Goal: Contribute content: Contribute content

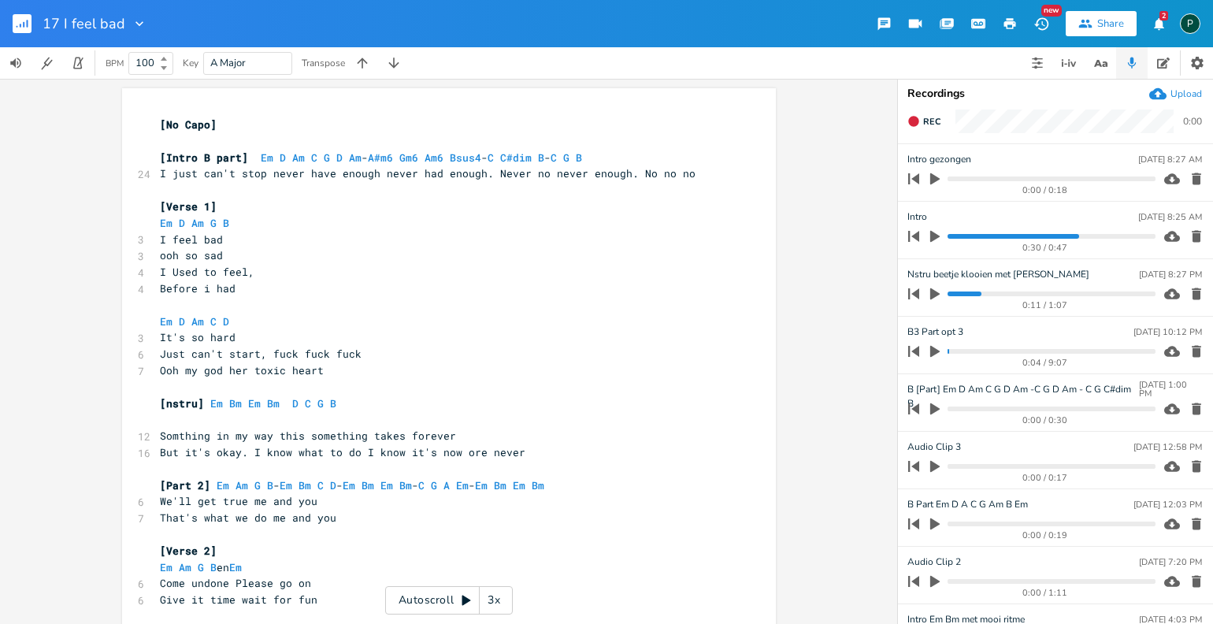
scroll to position [0, 33]
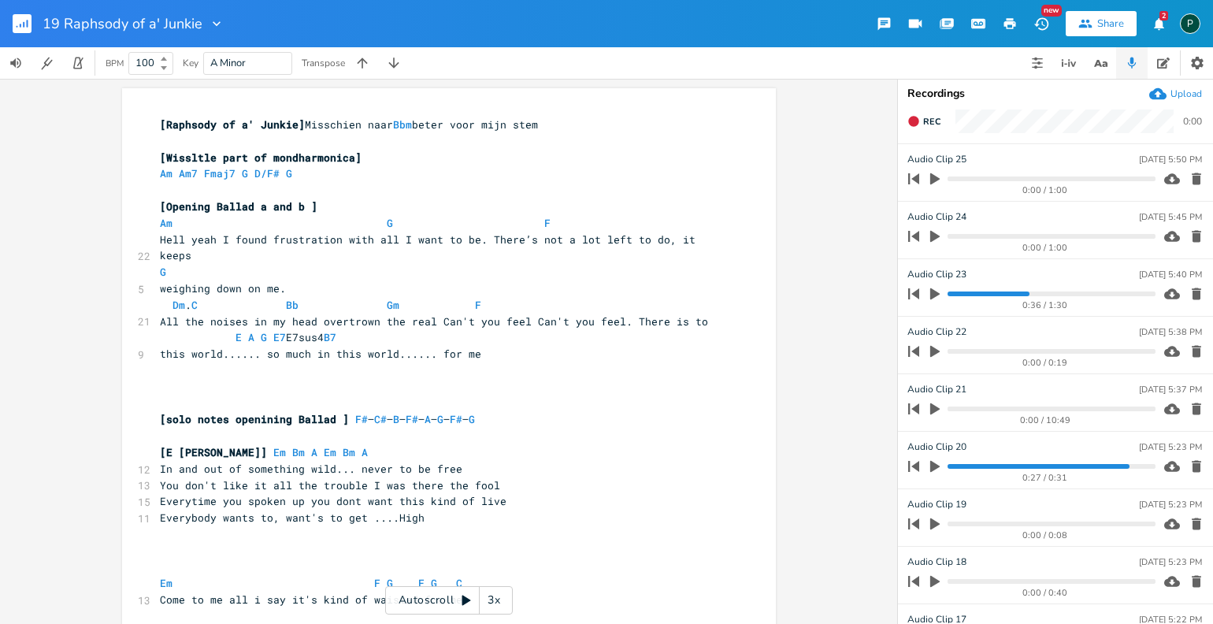
scroll to position [435, 0]
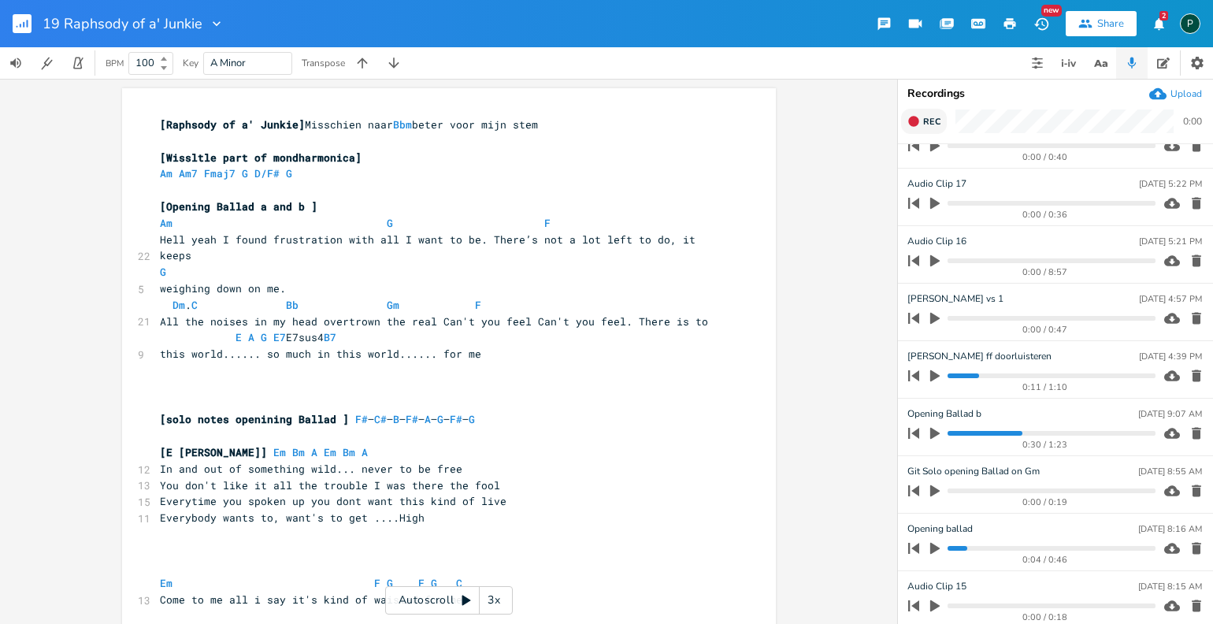
click at [918, 116] on icon "button" at bounding box center [913, 121] width 13 height 13
click at [918, 117] on icon "button" at bounding box center [913, 121] width 13 height 13
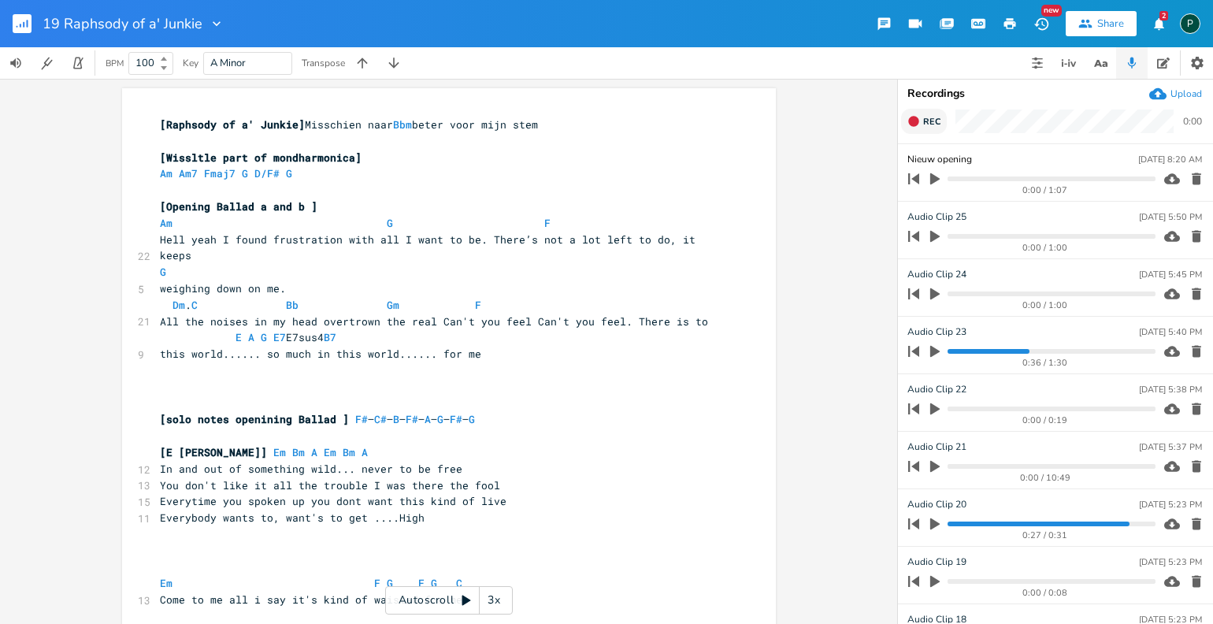
type input "Nieuw opening"
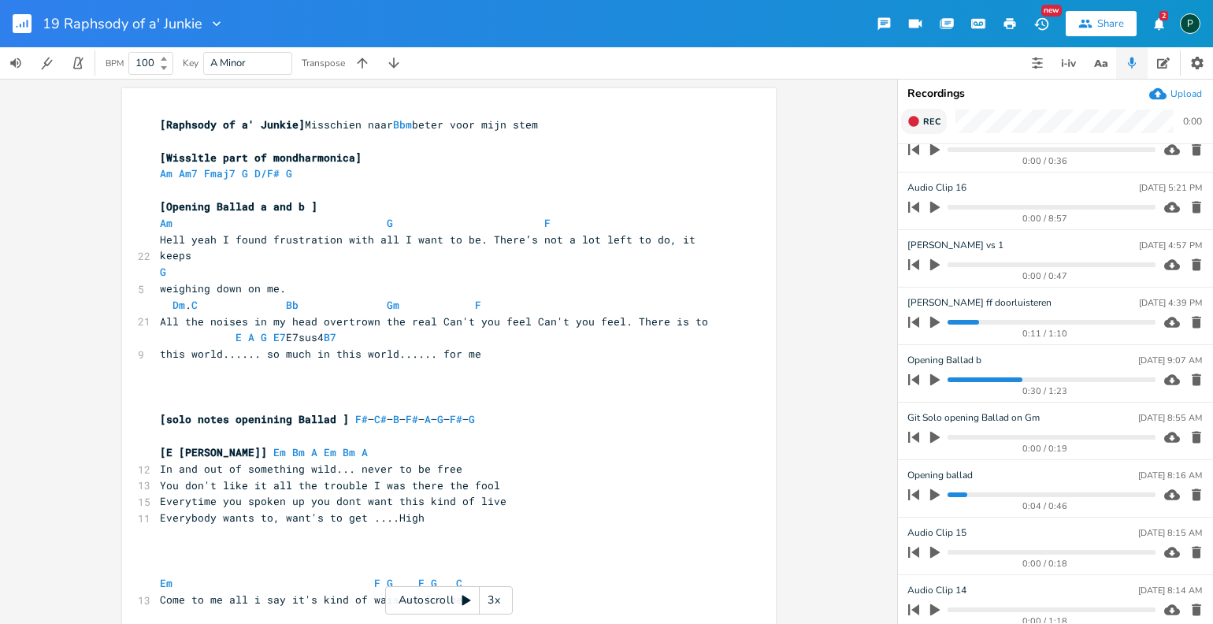
scroll to position [558, 0]
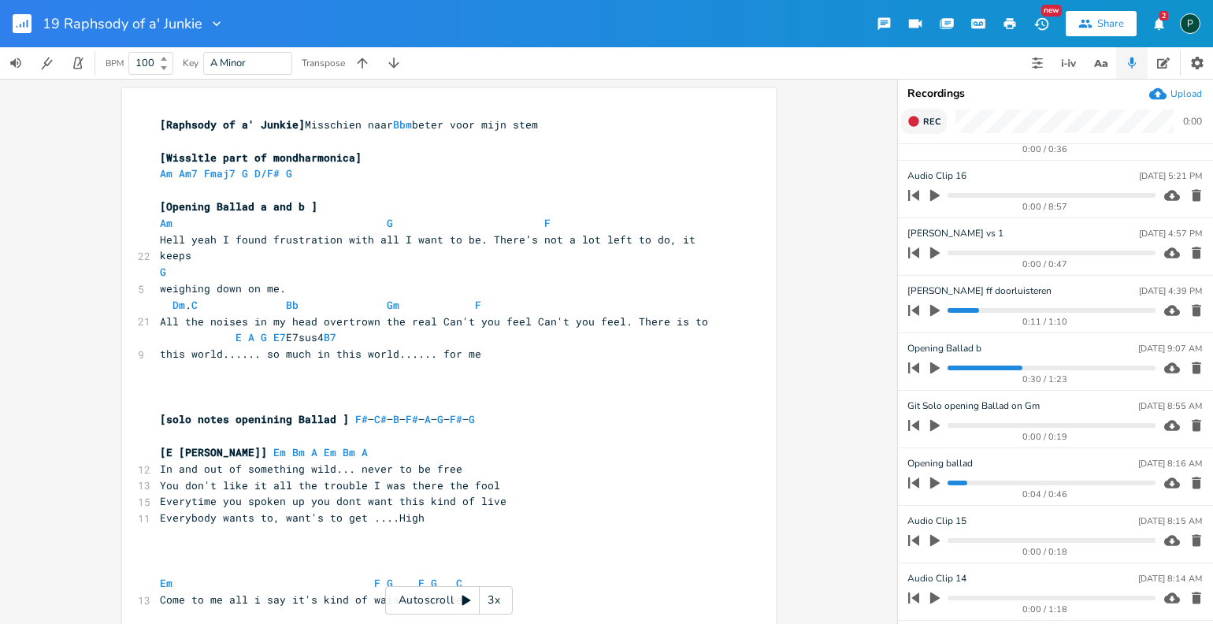
click at [952, 365] on progress at bounding box center [1050, 367] width 207 height 5
click at [936, 365] on icon "button" at bounding box center [934, 368] width 9 height 12
click at [937, 366] on icon "button" at bounding box center [934, 367] width 9 height 10
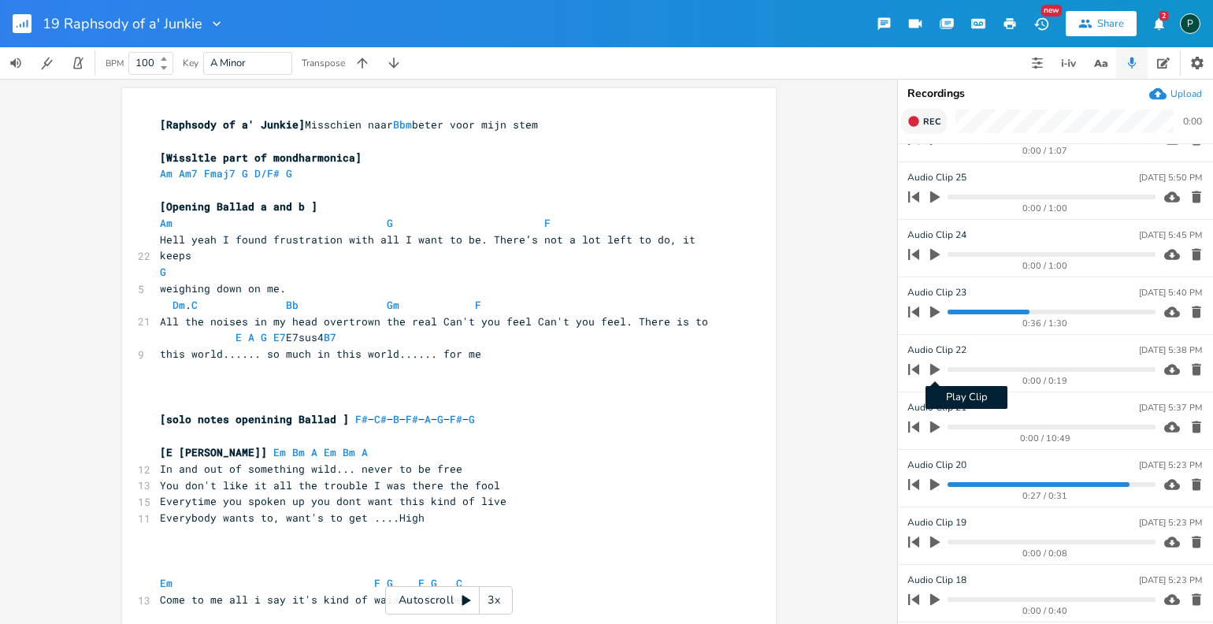
scroll to position [0, 0]
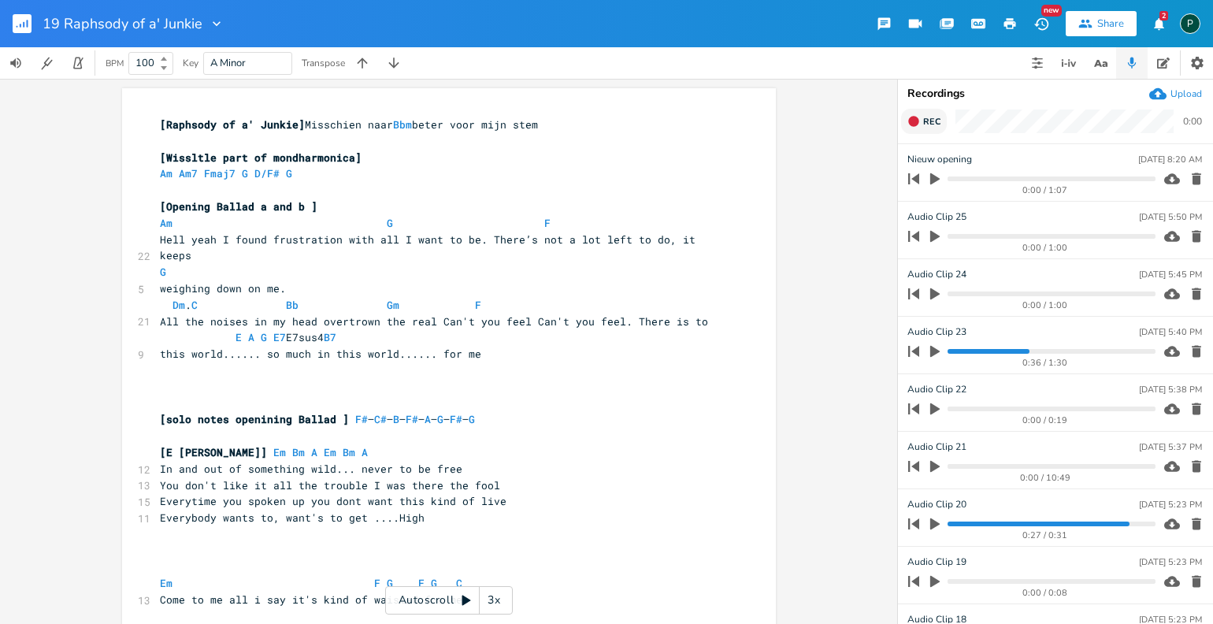
click at [935, 235] on icon "button" at bounding box center [934, 237] width 9 height 12
click at [1021, 237] on progress at bounding box center [1050, 236] width 207 height 5
click at [1006, 237] on progress at bounding box center [1050, 236] width 207 height 5
click at [951, 237] on progress at bounding box center [1050, 236] width 207 height 5
type input "Nieuw opening balled full"
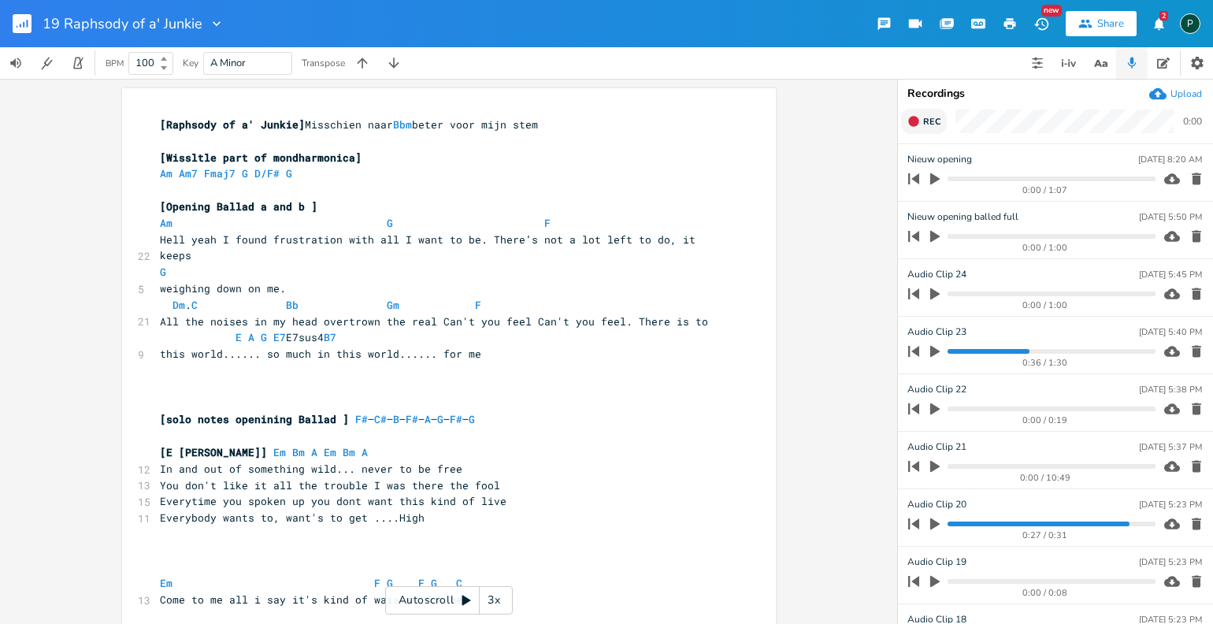
click at [933, 235] on icon "button" at bounding box center [934, 237] width 9 height 12
click at [953, 236] on progress at bounding box center [1050, 236] width 207 height 5
click at [935, 237] on icon "button" at bounding box center [934, 236] width 13 height 13
click at [934, 240] on icon "button" at bounding box center [935, 236] width 14 height 14
click at [948, 237] on progress at bounding box center [1050, 236] width 207 height 5
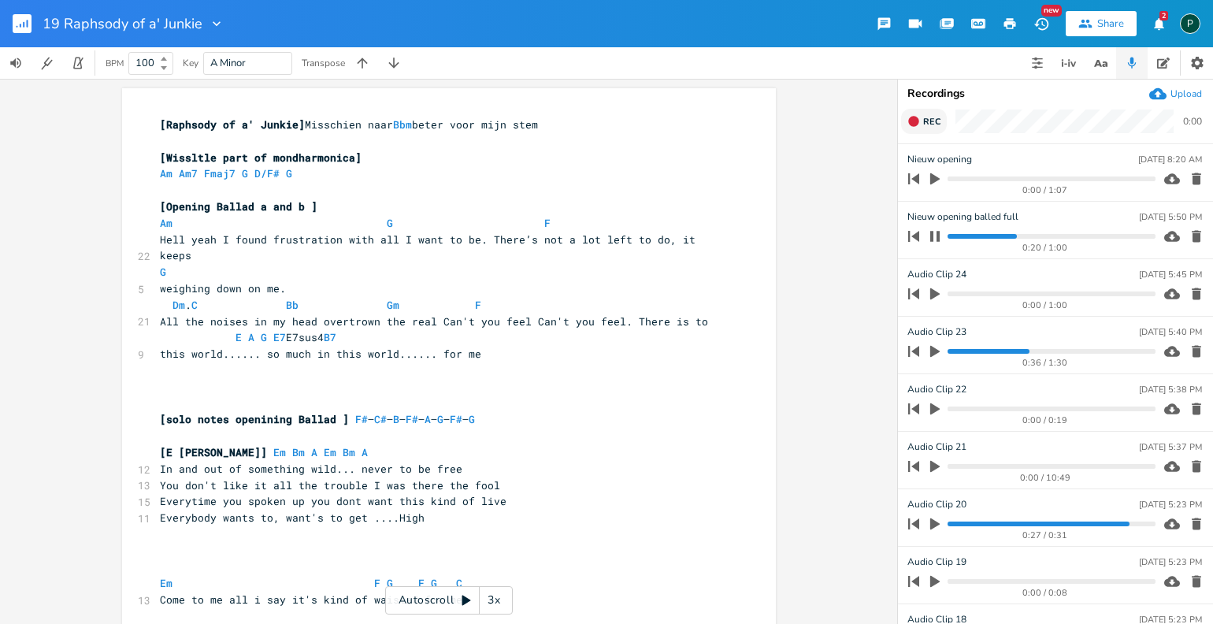
click at [938, 232] on icon "button" at bounding box center [934, 236] width 9 height 10
click at [938, 232] on icon "button" at bounding box center [935, 236] width 14 height 14
click at [938, 232] on icon "button" at bounding box center [934, 236] width 9 height 10
click at [1004, 237] on progress at bounding box center [1050, 236] width 207 height 5
click at [932, 231] on icon "button" at bounding box center [935, 236] width 14 height 14
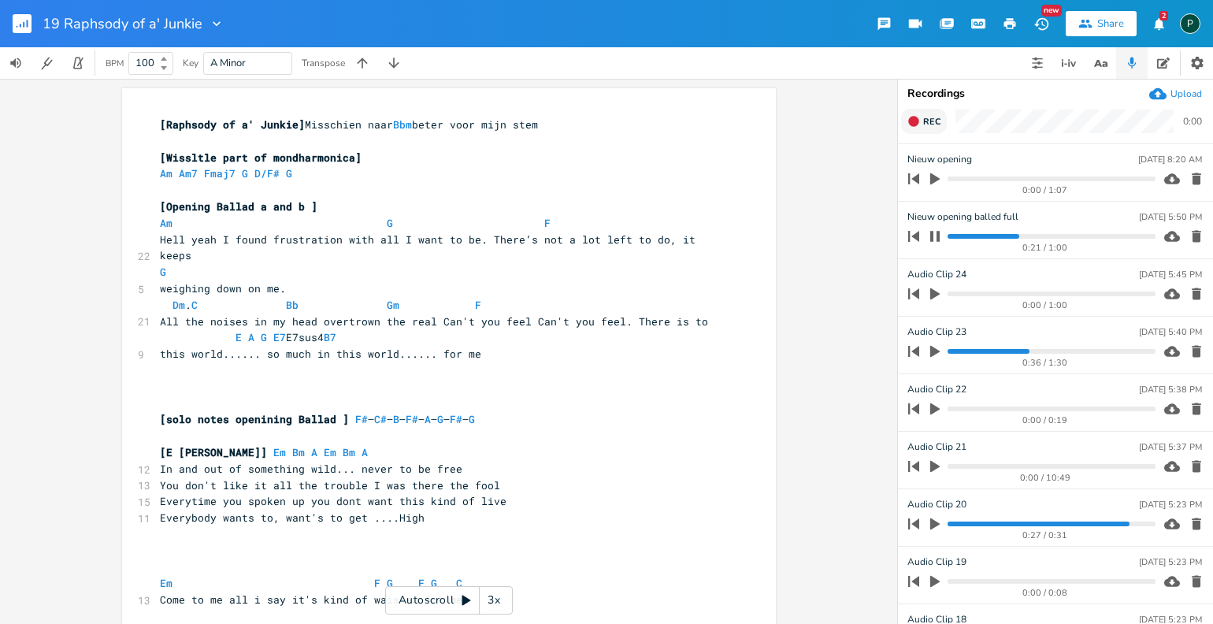
click at [936, 234] on icon "button" at bounding box center [934, 236] width 9 height 10
click at [936, 232] on icon "button" at bounding box center [935, 236] width 14 height 14
click at [990, 237] on progress at bounding box center [1050, 236] width 207 height 5
click at [935, 237] on icon "button" at bounding box center [934, 236] width 13 height 13
click at [935, 237] on icon "button" at bounding box center [934, 237] width 9 height 12
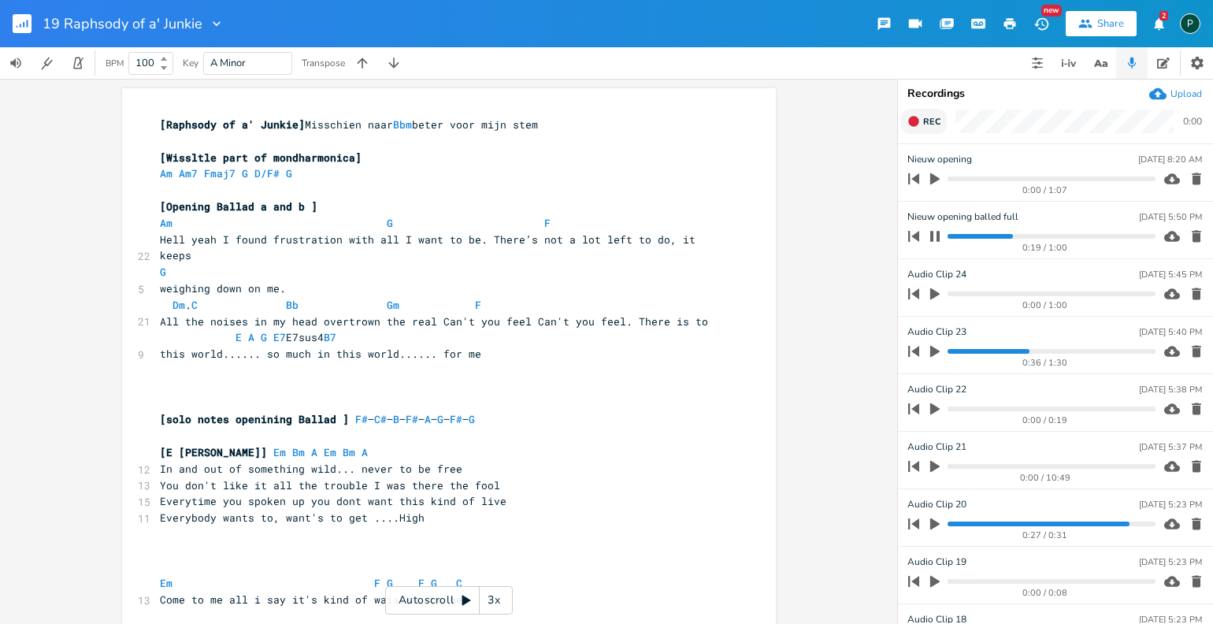
click at [986, 237] on progress at bounding box center [1050, 236] width 207 height 5
click at [936, 238] on icon "button" at bounding box center [934, 236] width 13 height 13
click at [936, 238] on icon "button" at bounding box center [934, 237] width 9 height 12
click at [979, 237] on progress at bounding box center [1050, 236] width 207 height 5
click at [939, 234] on icon "button" at bounding box center [934, 236] width 9 height 10
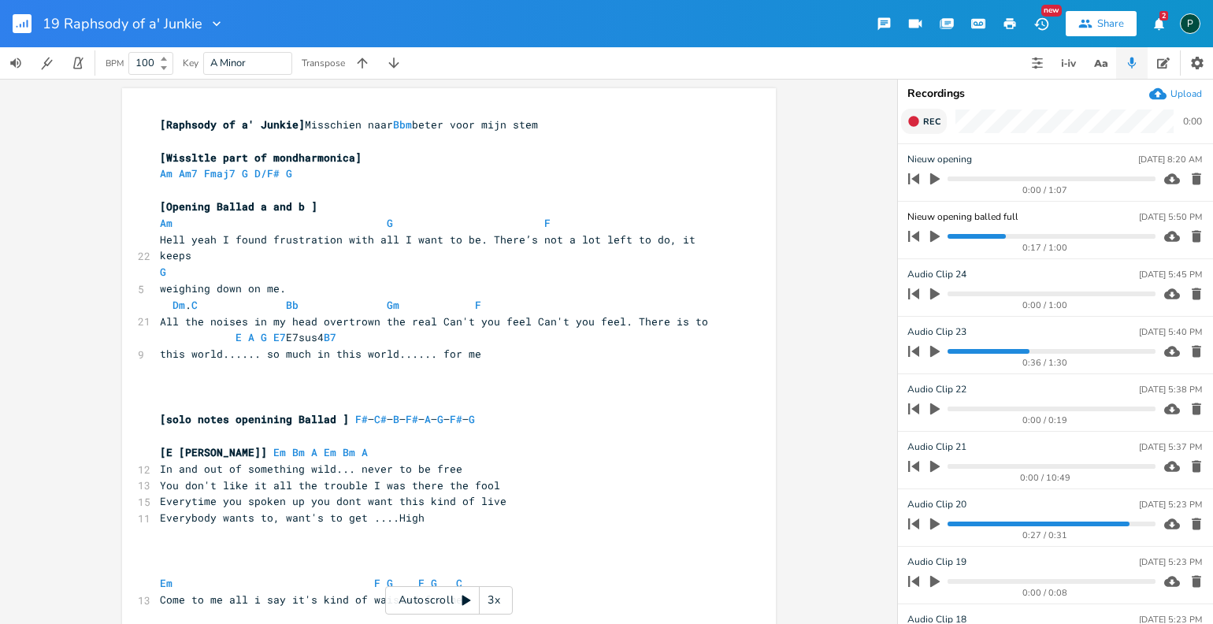
click at [932, 233] on icon "button" at bounding box center [934, 237] width 9 height 12
click at [932, 233] on icon "button" at bounding box center [934, 236] width 9 height 10
click at [932, 233] on icon "button" at bounding box center [934, 237] width 9 height 12
click at [932, 233] on icon "button" at bounding box center [934, 236] width 9 height 10
click at [932, 242] on icon "button" at bounding box center [935, 236] width 14 height 14
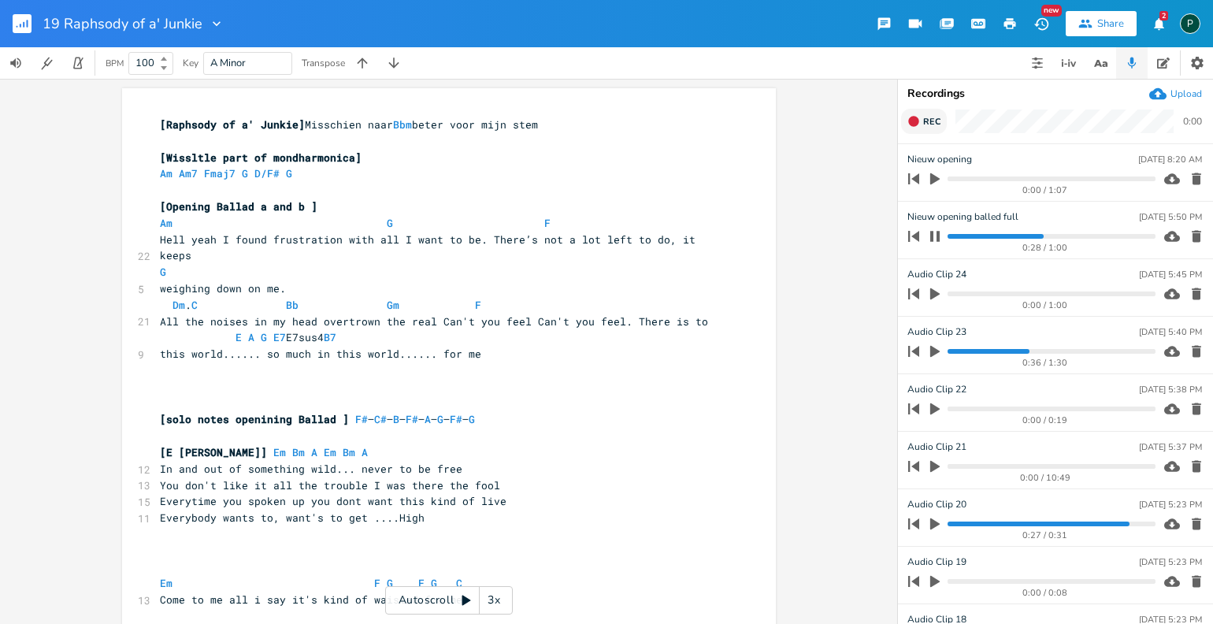
click at [1014, 235] on progress at bounding box center [1050, 236] width 207 height 5
click at [934, 239] on icon "button" at bounding box center [934, 236] width 13 height 13
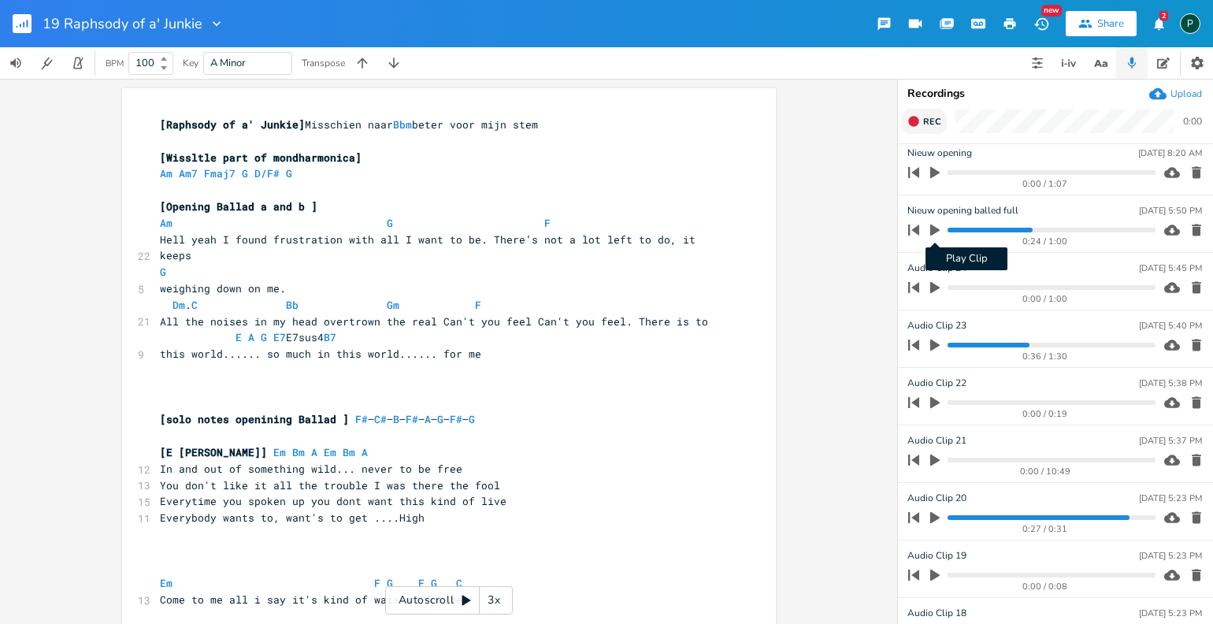
click at [931, 231] on icon "button" at bounding box center [934, 230] width 9 height 12
click at [931, 231] on icon "button" at bounding box center [934, 229] width 9 height 10
click at [1014, 228] on progress at bounding box center [1050, 230] width 207 height 5
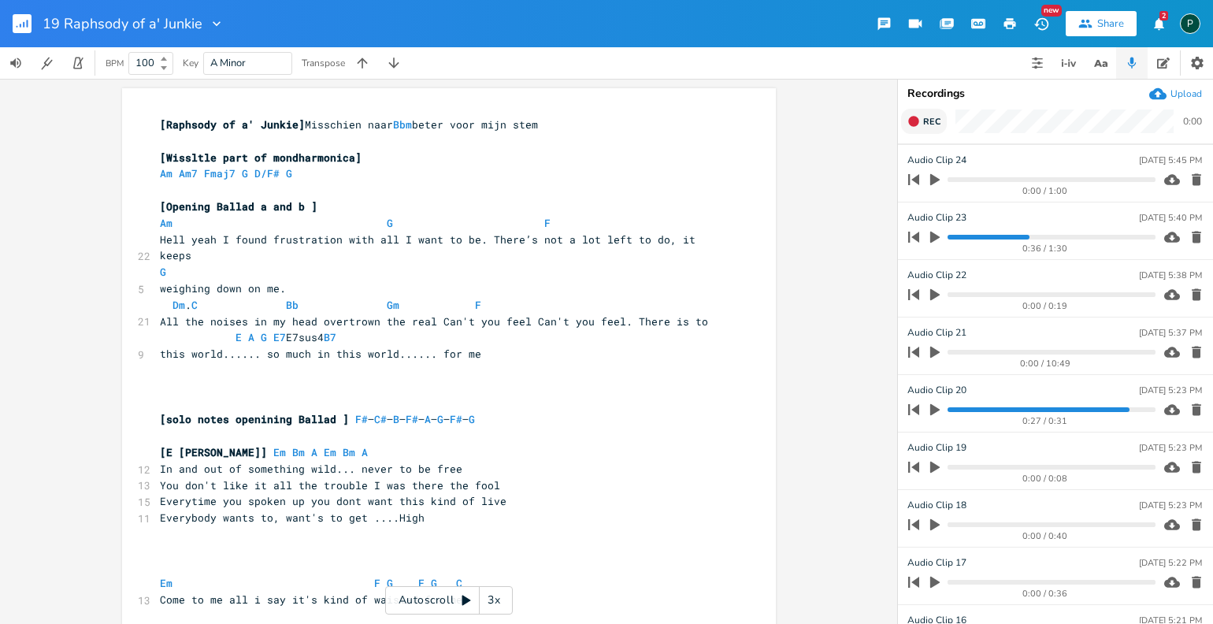
scroll to position [0, 0]
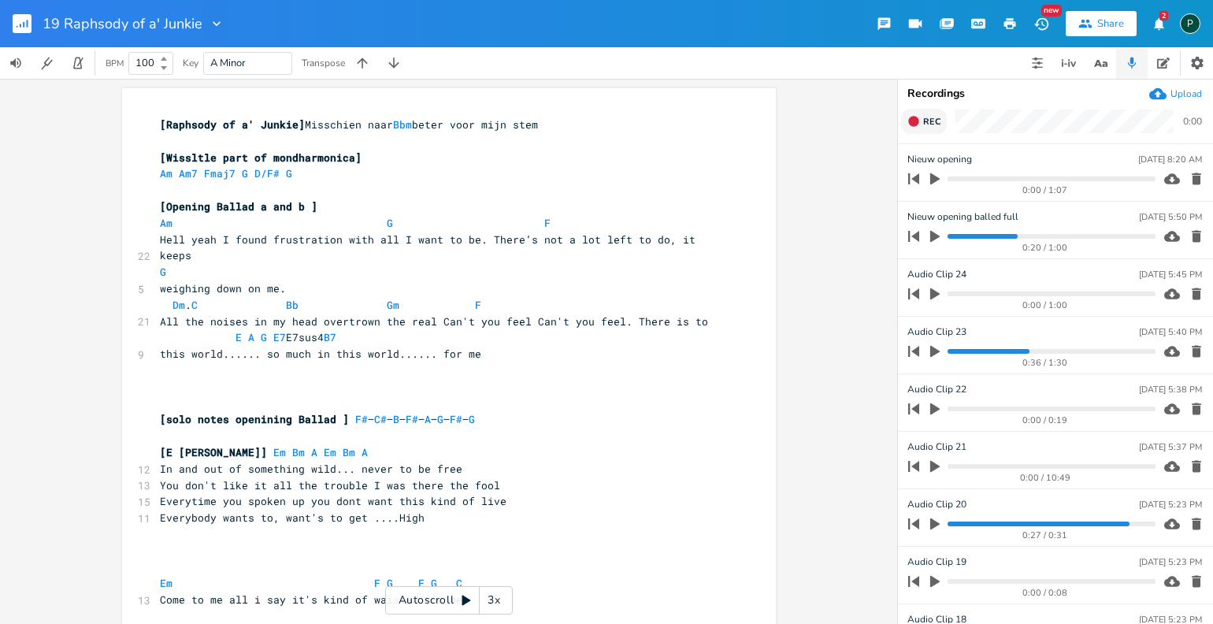
click at [932, 231] on icon "button" at bounding box center [934, 237] width 9 height 12
click at [932, 231] on icon "button" at bounding box center [934, 236] width 9 height 10
click at [1021, 236] on progress at bounding box center [1050, 236] width 207 height 5
click at [936, 236] on icon "button" at bounding box center [934, 237] width 9 height 12
click at [936, 236] on icon "button" at bounding box center [934, 236] width 13 height 13
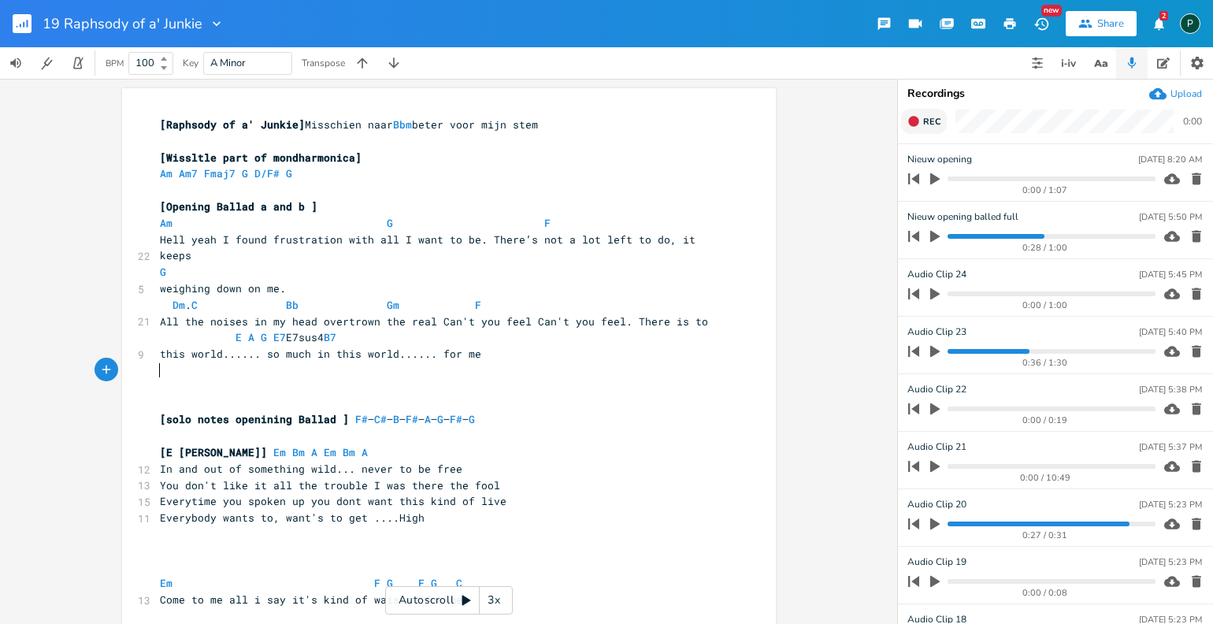
click at [206, 379] on pre "​" at bounding box center [441, 387] width 569 height 17
click at [463, 298] on span "Dm . C Bb Gm F" at bounding box center [320, 305] width 321 height 14
type textarea "/F"
click at [929, 235] on icon "button" at bounding box center [935, 236] width 14 height 14
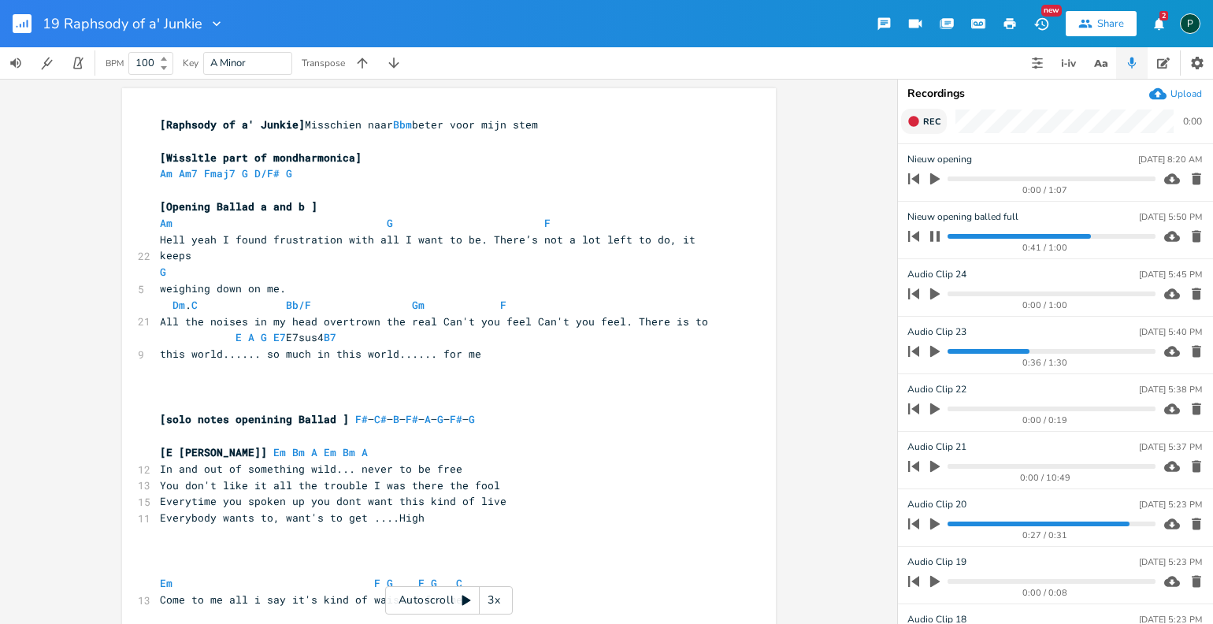
click at [933, 235] on icon "button" at bounding box center [934, 236] width 13 height 13
click at [933, 235] on icon "button" at bounding box center [934, 237] width 9 height 12
click at [1078, 237] on progress at bounding box center [1050, 236] width 207 height 5
click at [935, 234] on icon "button" at bounding box center [934, 236] width 13 height 13
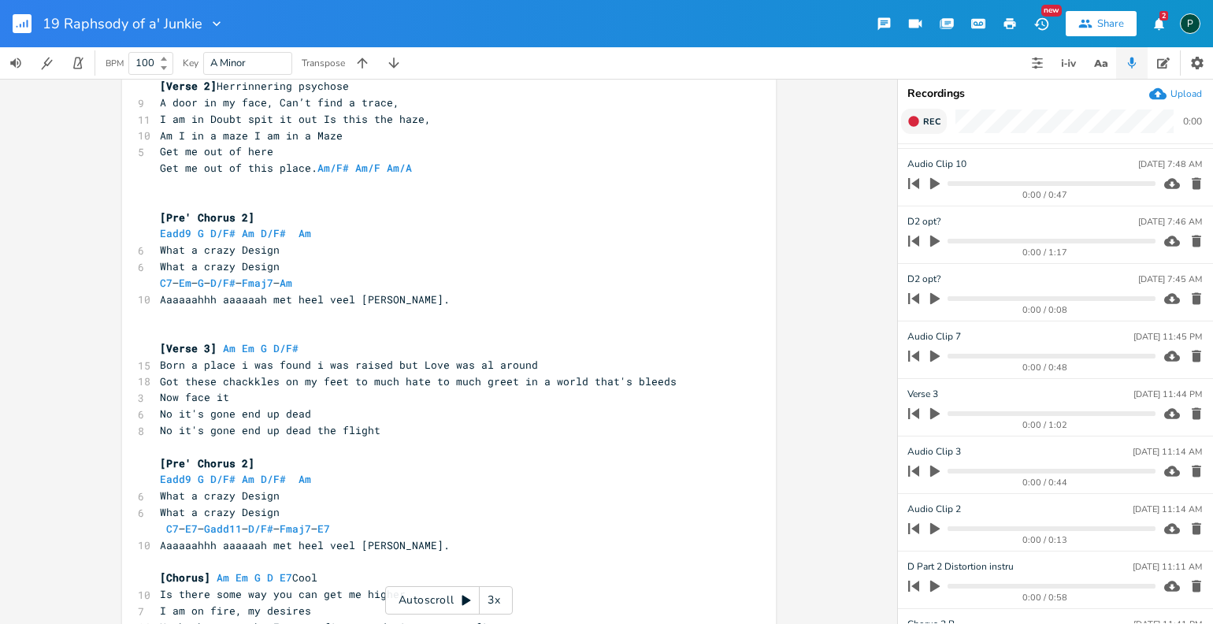
scroll to position [1840, 0]
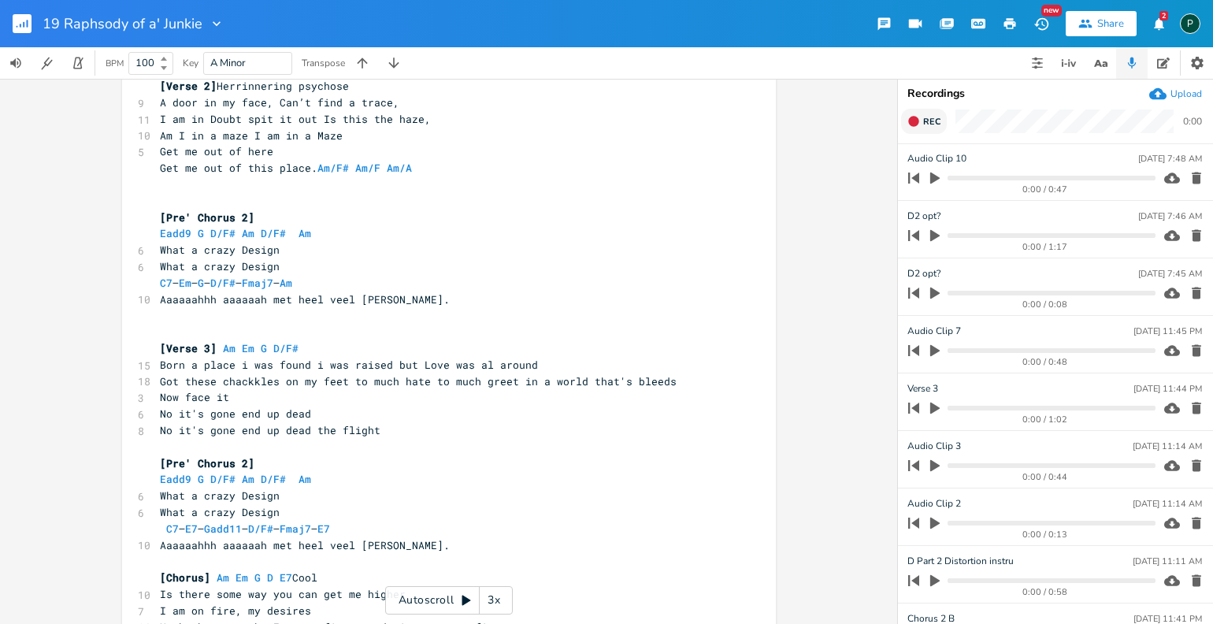
click at [934, 404] on icon "button" at bounding box center [934, 408] width 9 height 12
click at [935, 402] on icon "button" at bounding box center [934, 408] width 13 height 13
click at [935, 402] on icon "button" at bounding box center [934, 408] width 9 height 12
click at [935, 402] on icon "button" at bounding box center [934, 408] width 13 height 13
click at [936, 343] on icon "button" at bounding box center [935, 350] width 14 height 14
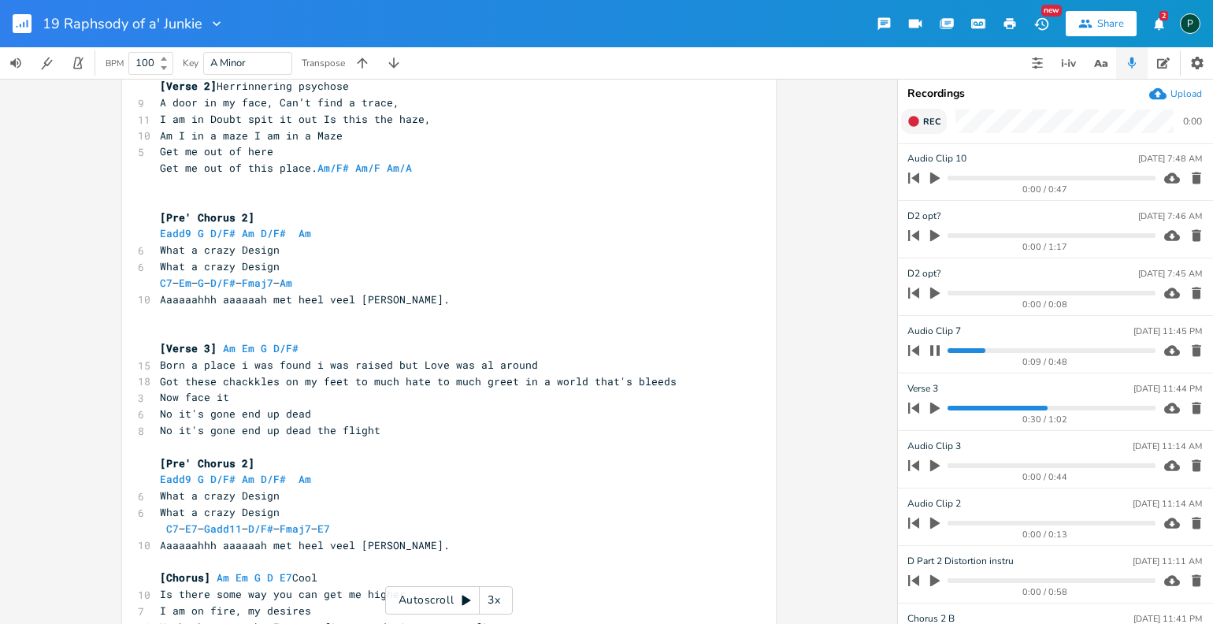
click at [936, 344] on icon "button" at bounding box center [934, 350] width 13 height 13
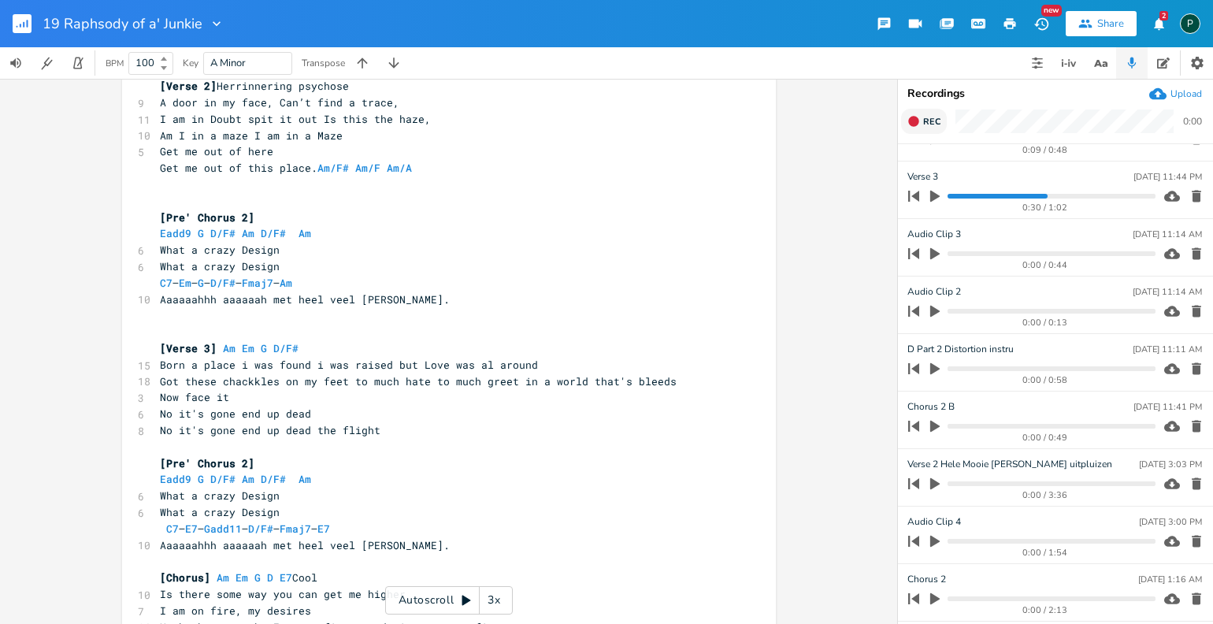
scroll to position [2250, 0]
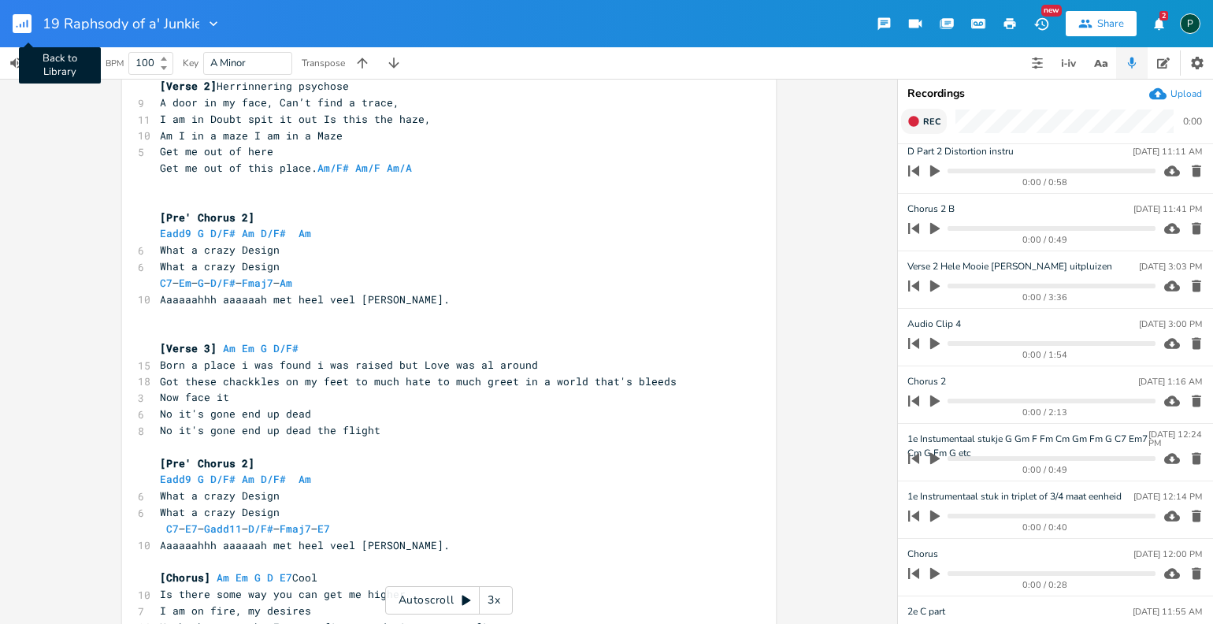
click at [24, 20] on rect "button" at bounding box center [22, 23] width 19 height 19
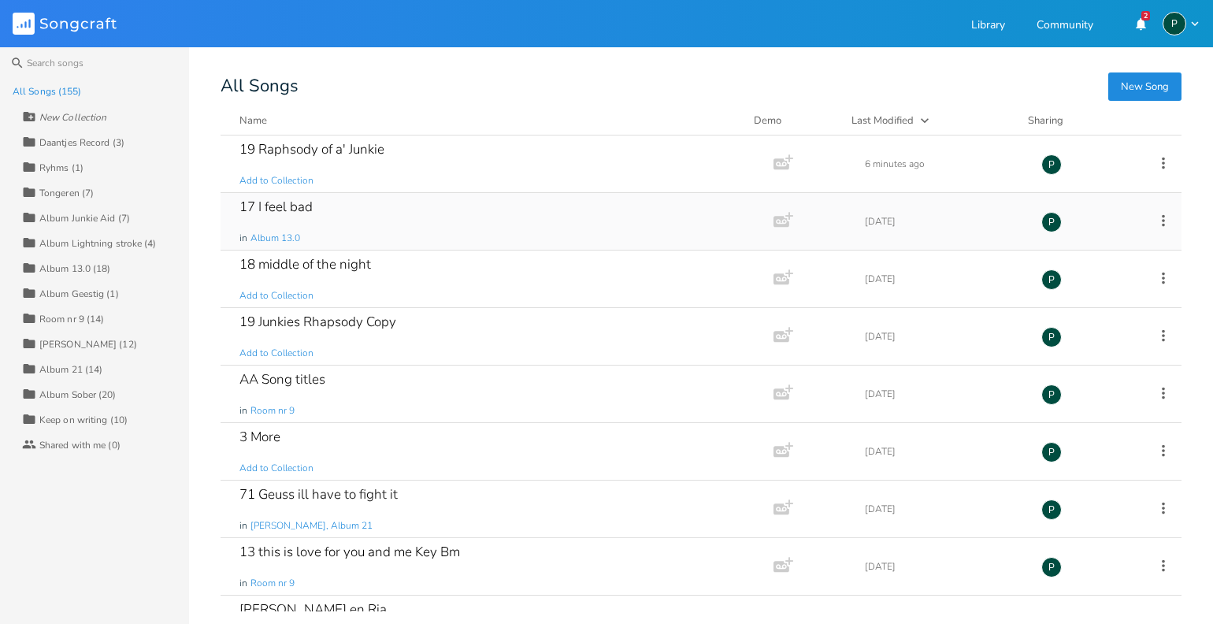
click at [283, 202] on div "17 I feel bad" at bounding box center [275, 206] width 73 height 13
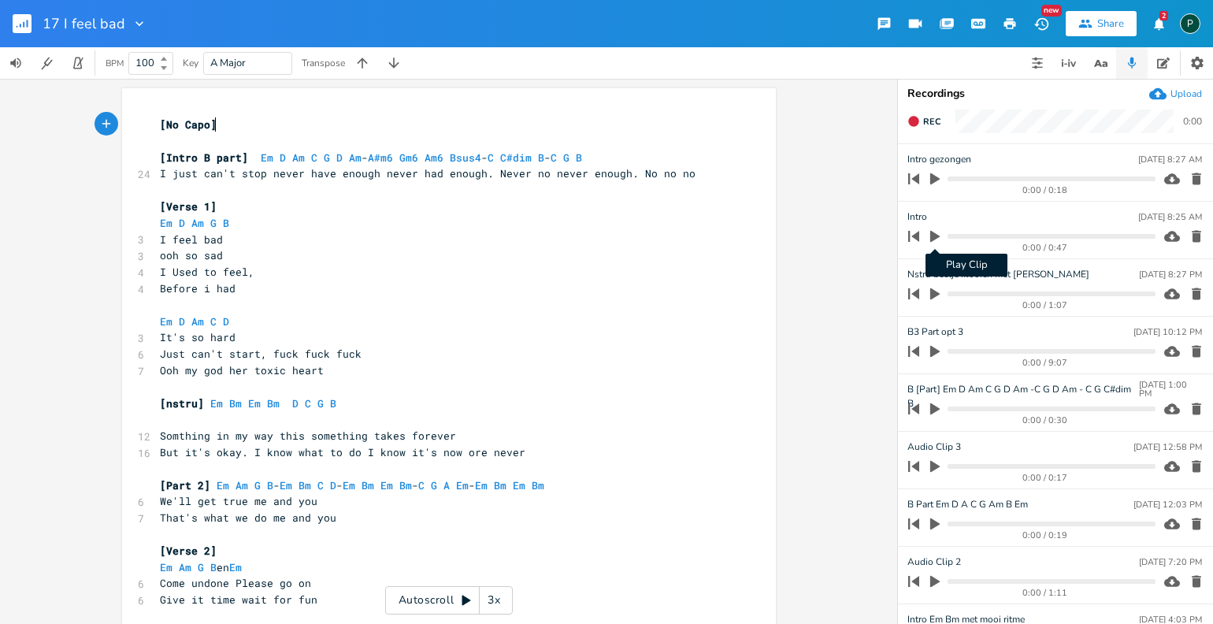
click at [931, 240] on icon "button" at bounding box center [934, 237] width 9 height 12
click at [931, 240] on icon "button" at bounding box center [934, 236] width 9 height 10
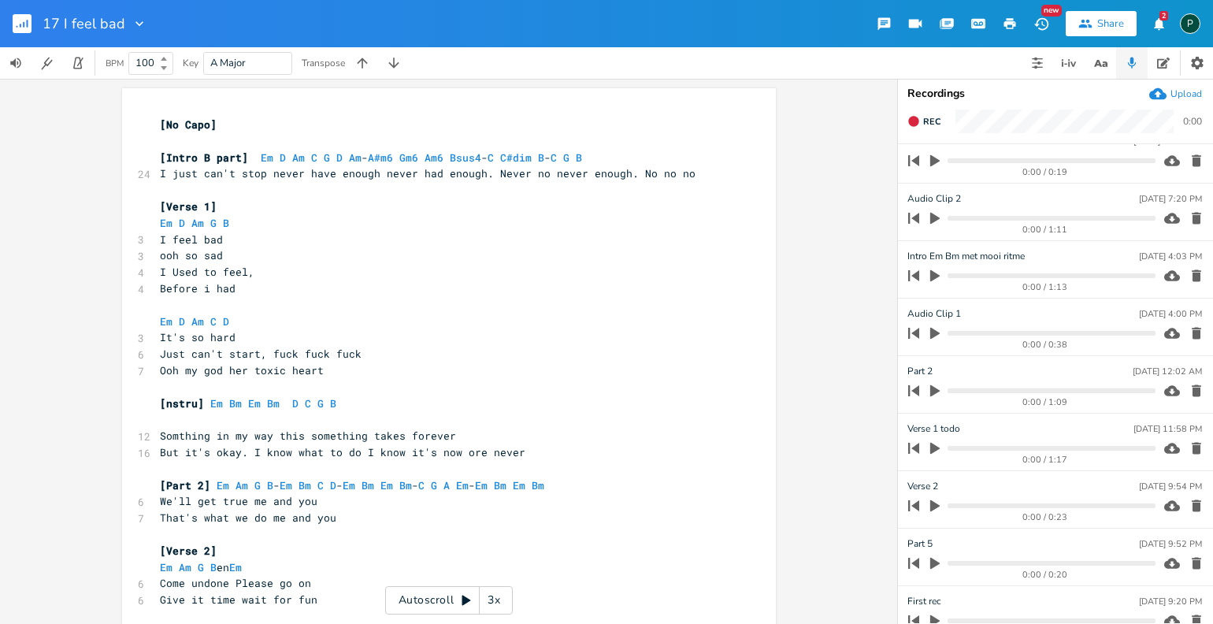
scroll to position [382, 0]
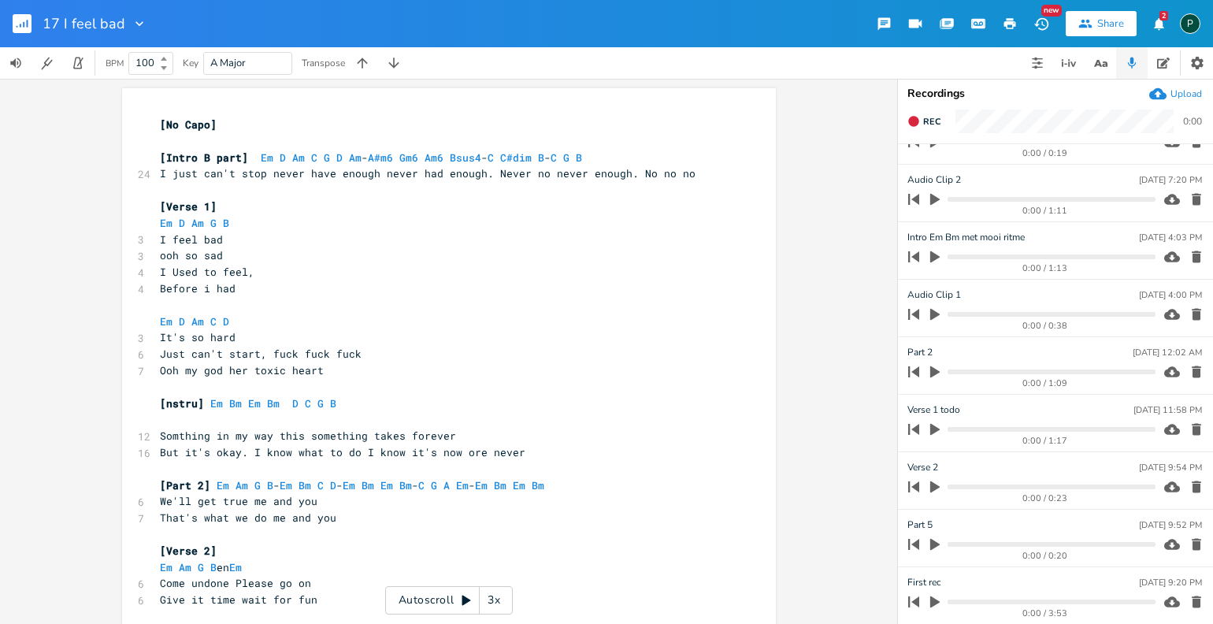
click at [933, 420] on button "button" at bounding box center [935, 429] width 20 height 25
click at [931, 258] on icon "button" at bounding box center [934, 257] width 9 height 12
click at [931, 258] on icon "button" at bounding box center [934, 256] width 9 height 10
click at [947, 257] on div "0:43 / 1:13" at bounding box center [1028, 256] width 253 height 25
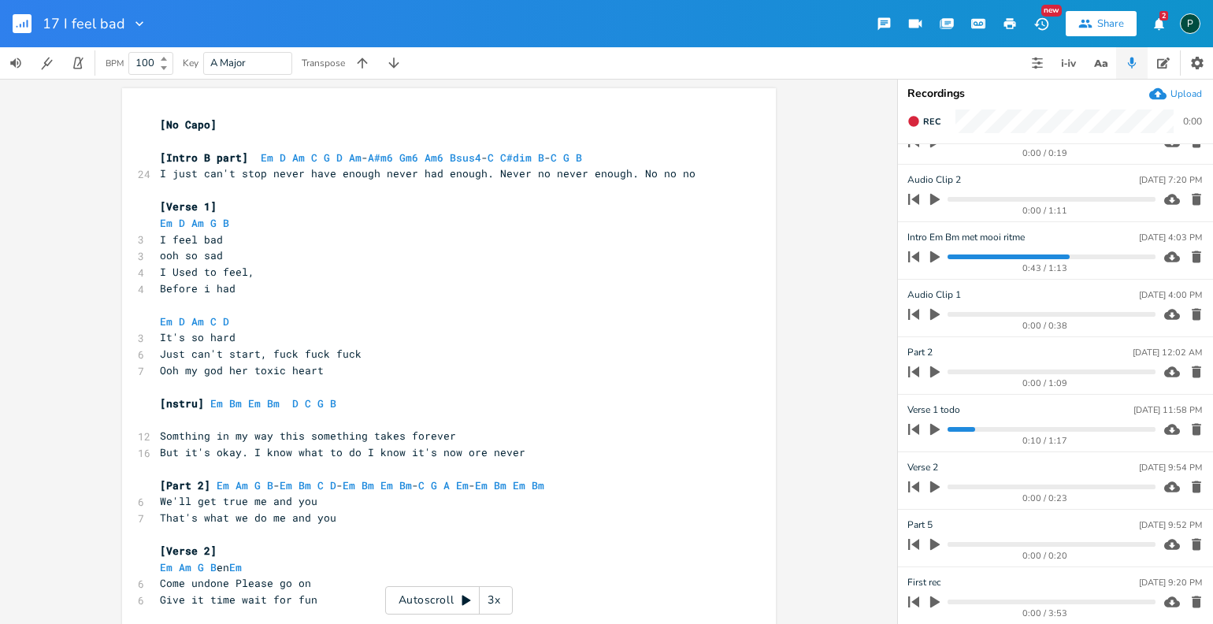
click at [951, 257] on progress at bounding box center [1050, 256] width 207 height 5
click at [936, 257] on icon "button" at bounding box center [934, 257] width 9 height 12
click at [936, 258] on icon "button" at bounding box center [934, 256] width 9 height 10
click at [932, 485] on icon "button" at bounding box center [934, 487] width 9 height 12
click at [934, 480] on icon "button" at bounding box center [934, 486] width 13 height 13
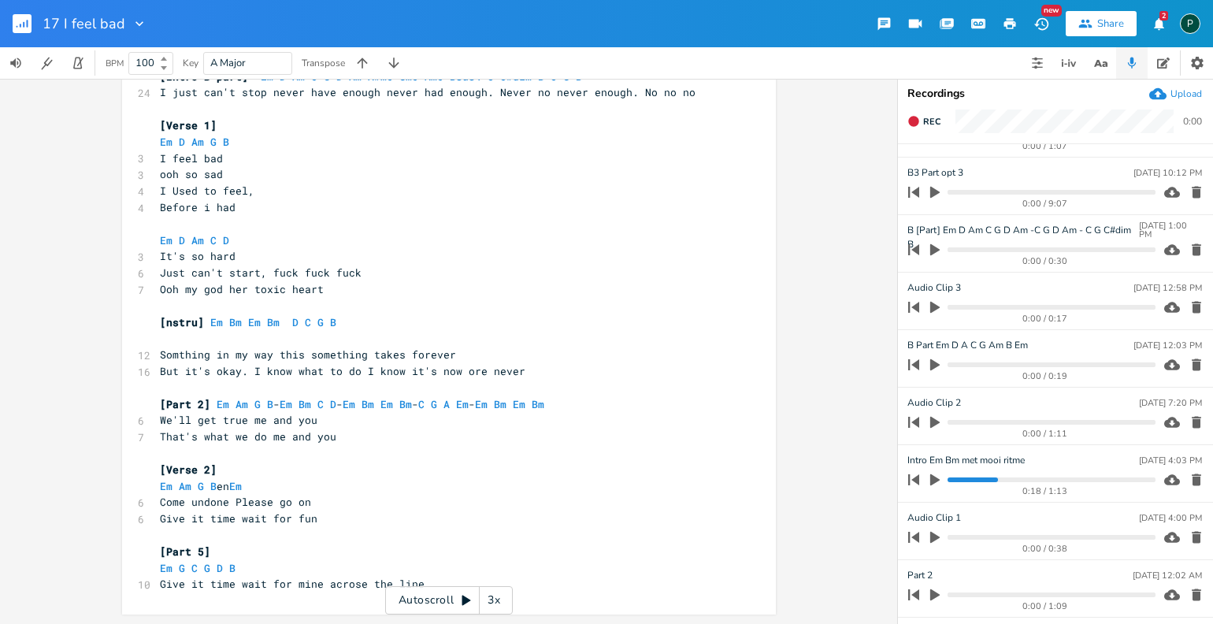
scroll to position [156, 0]
click at [932, 591] on icon "button" at bounding box center [935, 598] width 14 height 14
click at [932, 592] on icon "button" at bounding box center [934, 597] width 9 height 10
click at [932, 592] on icon "button" at bounding box center [934, 598] width 9 height 12
click at [949, 595] on progress at bounding box center [1050, 597] width 207 height 5
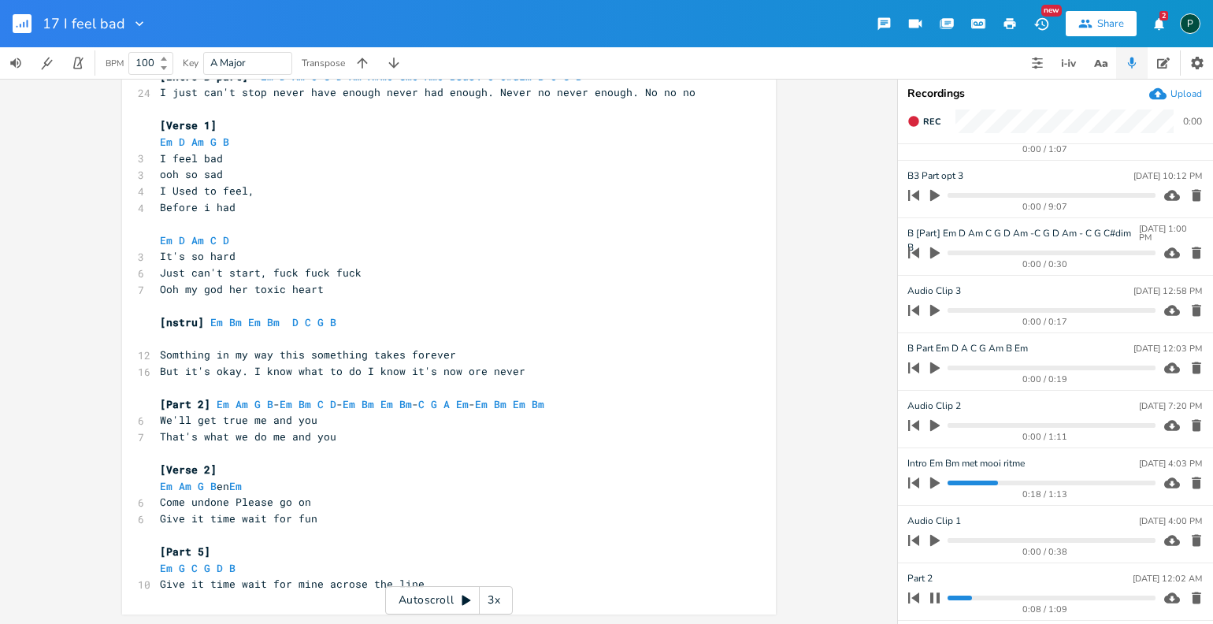
click at [956, 596] on progress at bounding box center [1050, 597] width 207 height 5
click at [930, 595] on icon "button" at bounding box center [934, 597] width 9 height 10
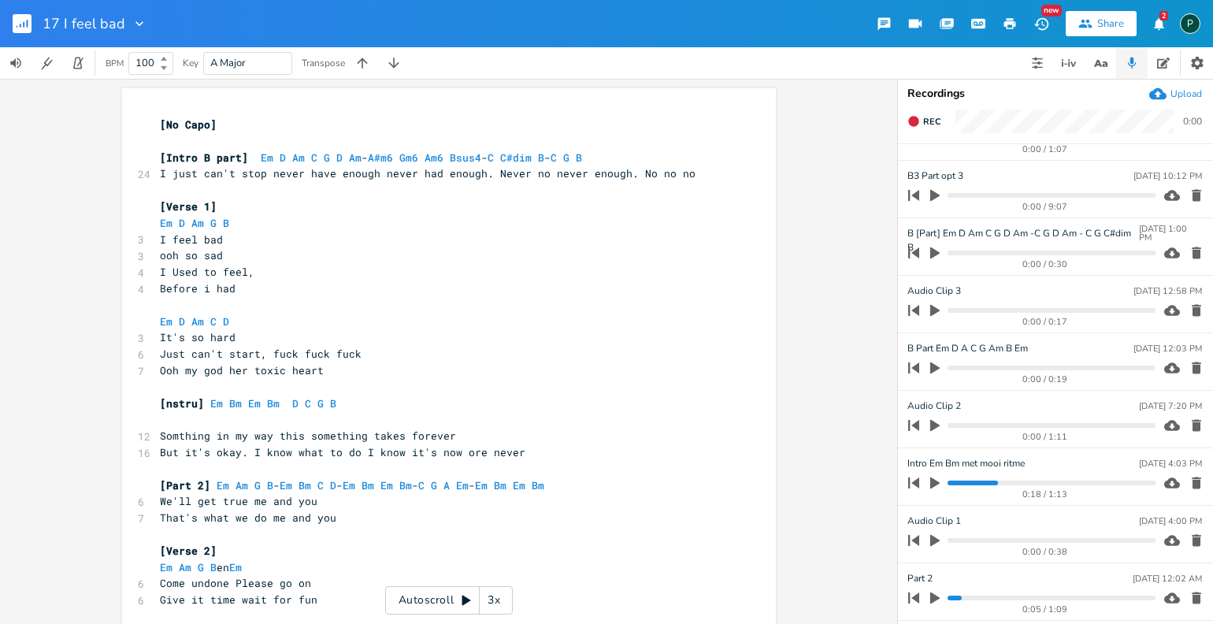
click at [132, 24] on icon "button" at bounding box center [140, 24] width 16 height 16
click at [24, 26] on rect "button" at bounding box center [22, 23] width 19 height 19
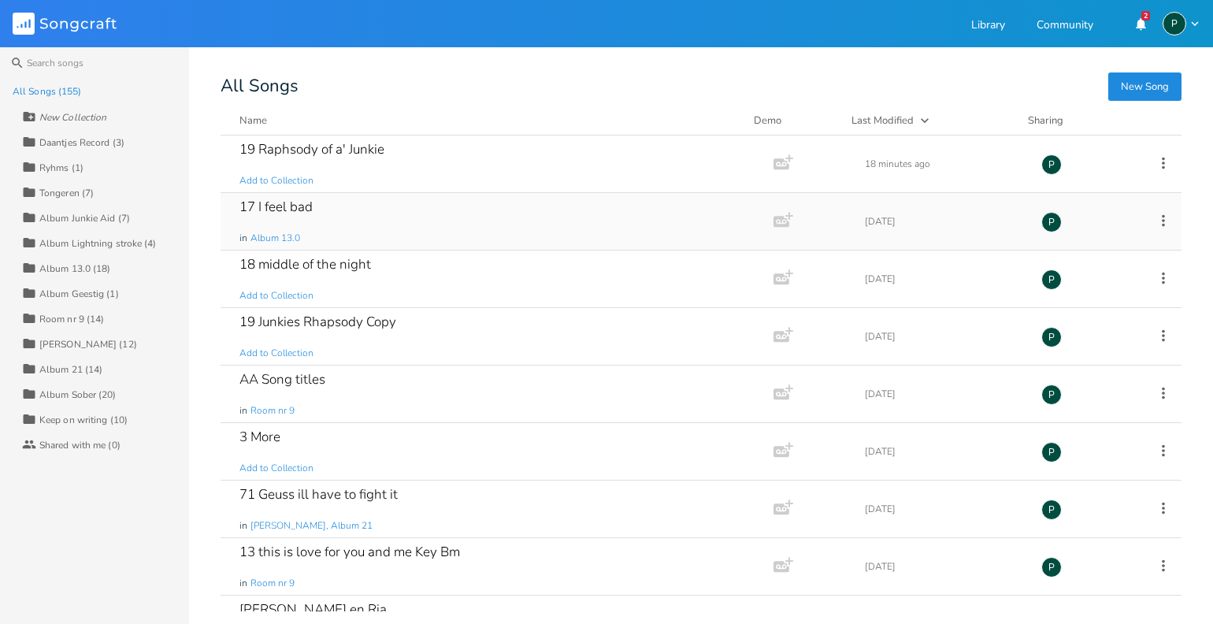
click at [276, 209] on div "17 I feel bad" at bounding box center [275, 206] width 73 height 13
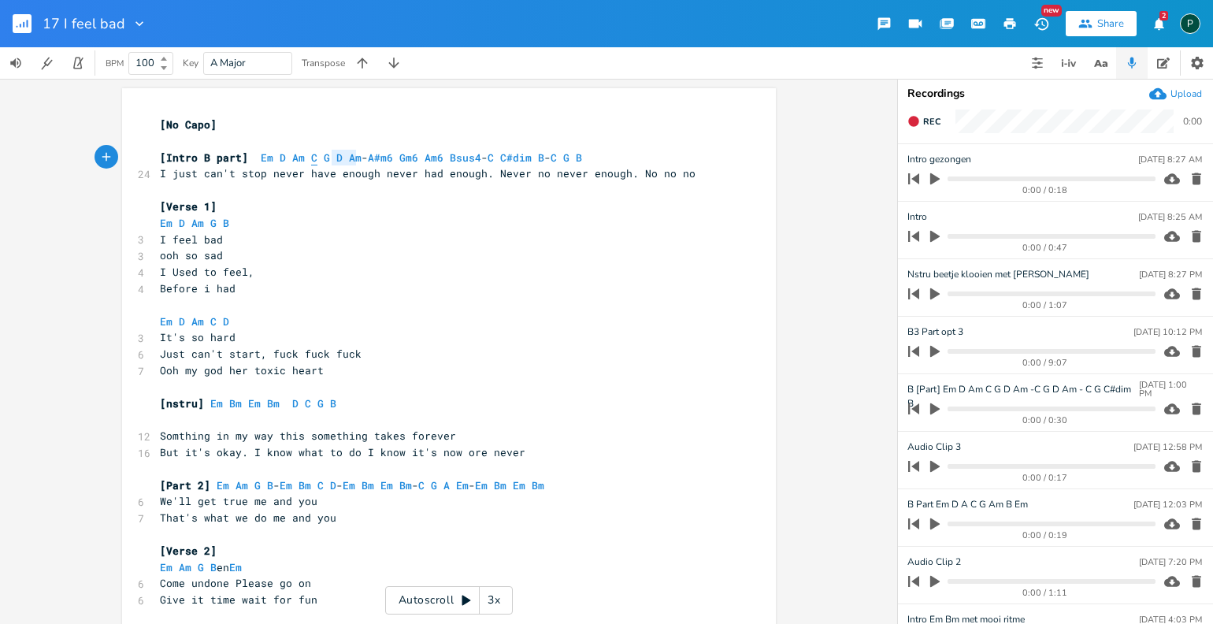
type textarea "C G D Am"
drag, startPoint x: 354, startPoint y: 157, endPoint x: 302, endPoint y: 157, distance: 52.8
click at [302, 157] on span "[Intro B part] Em D Am C G D Am - A#m6 Gm6 Am6 Bsus4 - C C#dim B - C G B" at bounding box center [371, 157] width 422 height 14
click at [354, 161] on span "[Intro B part] Em D Am C G D Am - A#m6 Gm6 Am6 Bsus4 - C C#dim B - C G B" at bounding box center [371, 157] width 422 height 14
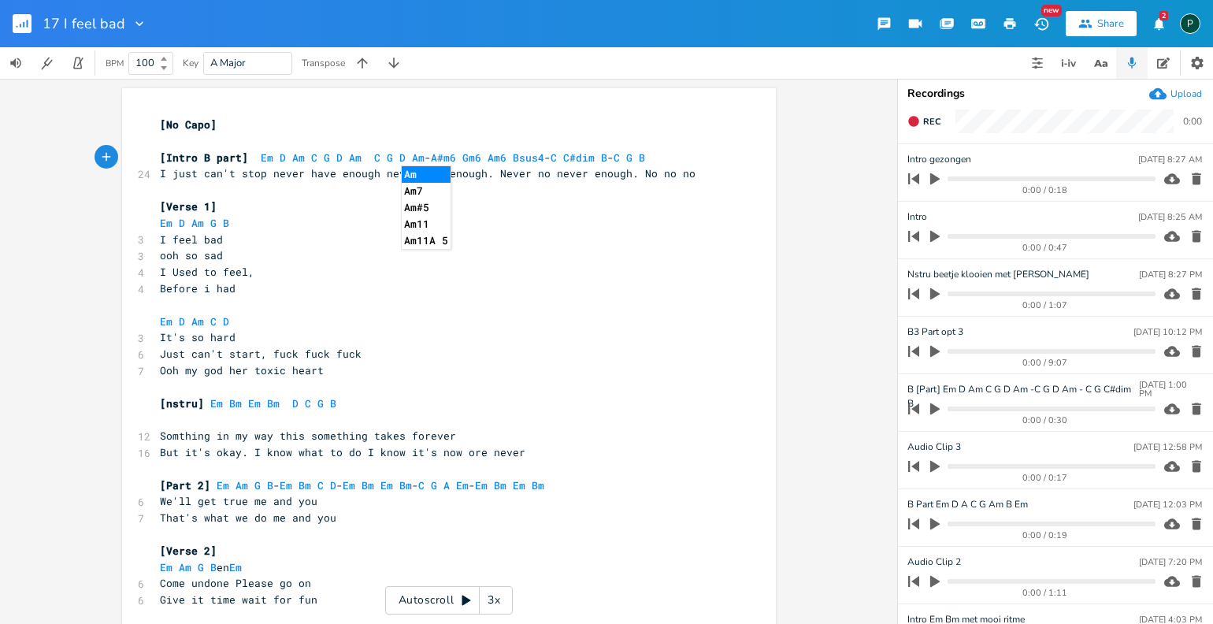
click at [359, 156] on span "[Intro B part] Em D Am C G D Am C G D Am - A#m6 Gm6 Am6 Bsus4 - C C#dim B - C G…" at bounding box center [402, 157] width 485 height 14
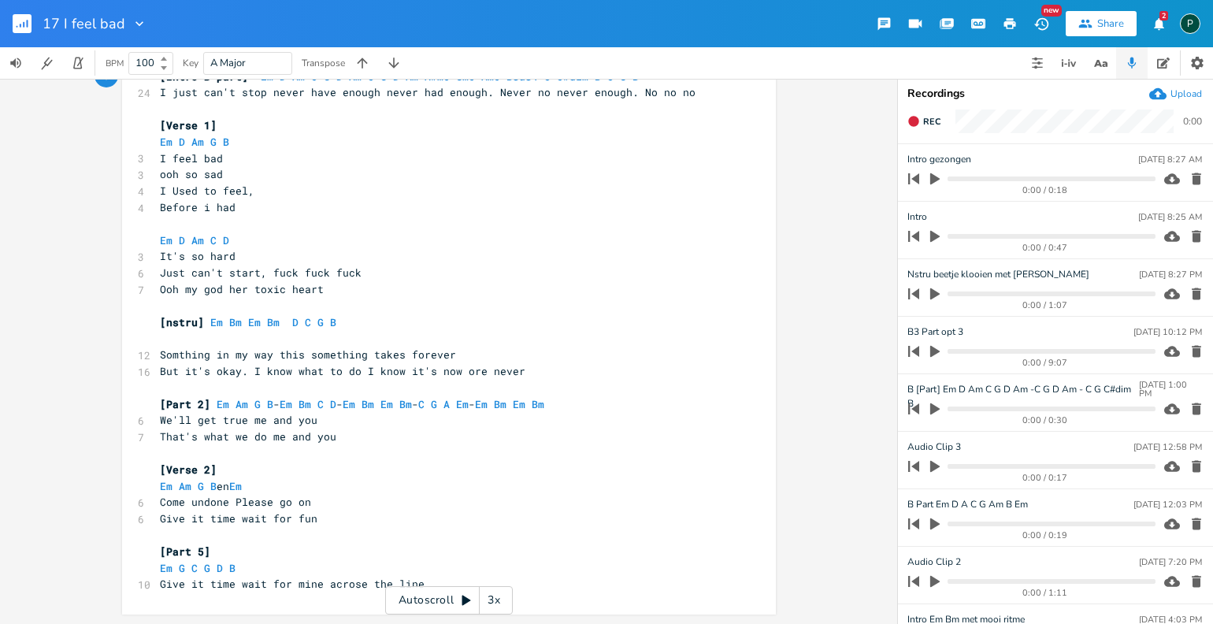
scroll to position [0, 0]
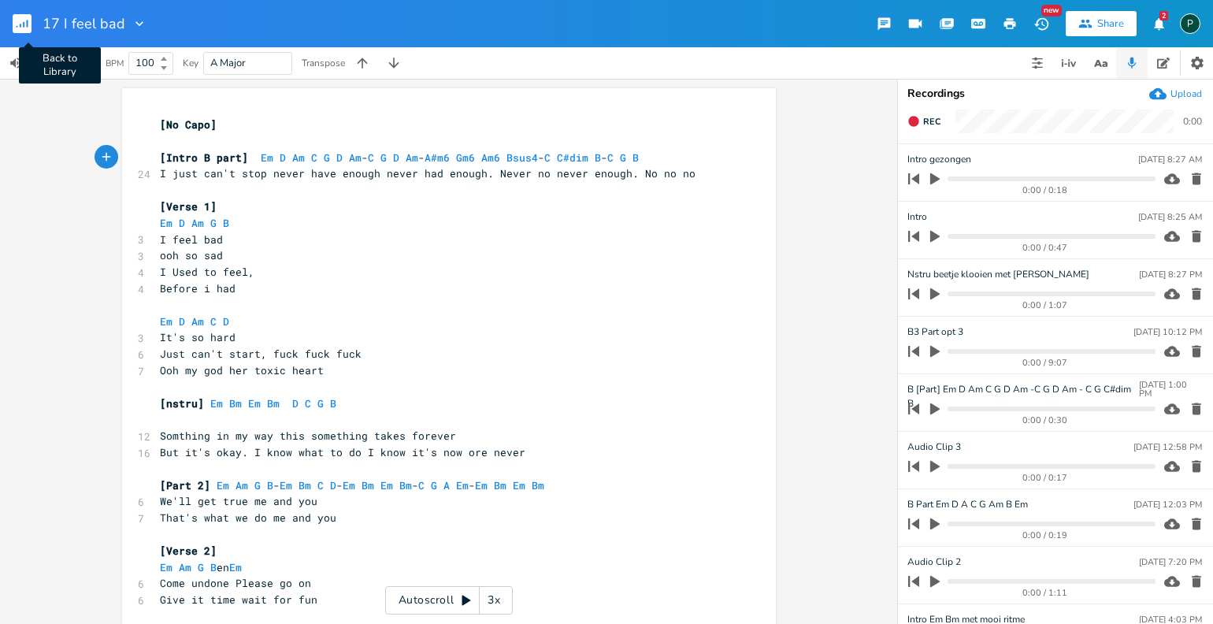
type textarea "-"
click at [23, 24] on icon "button" at bounding box center [24, 25] width 2 height 6
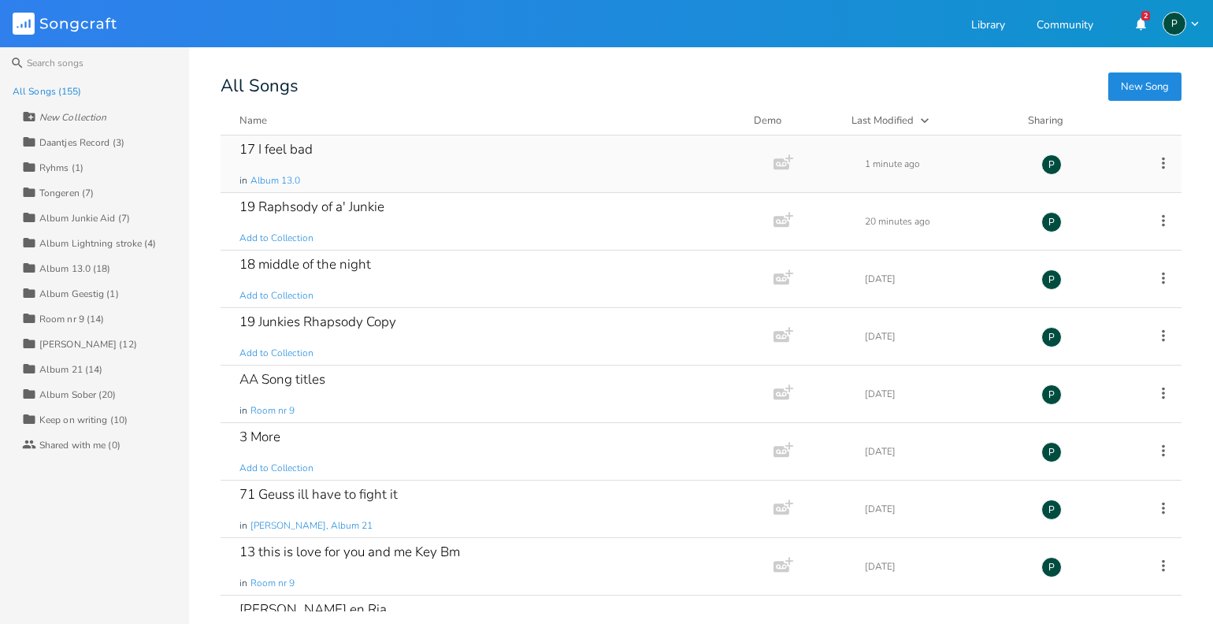
click at [298, 154] on div "17 I feel bad" at bounding box center [275, 149] width 73 height 13
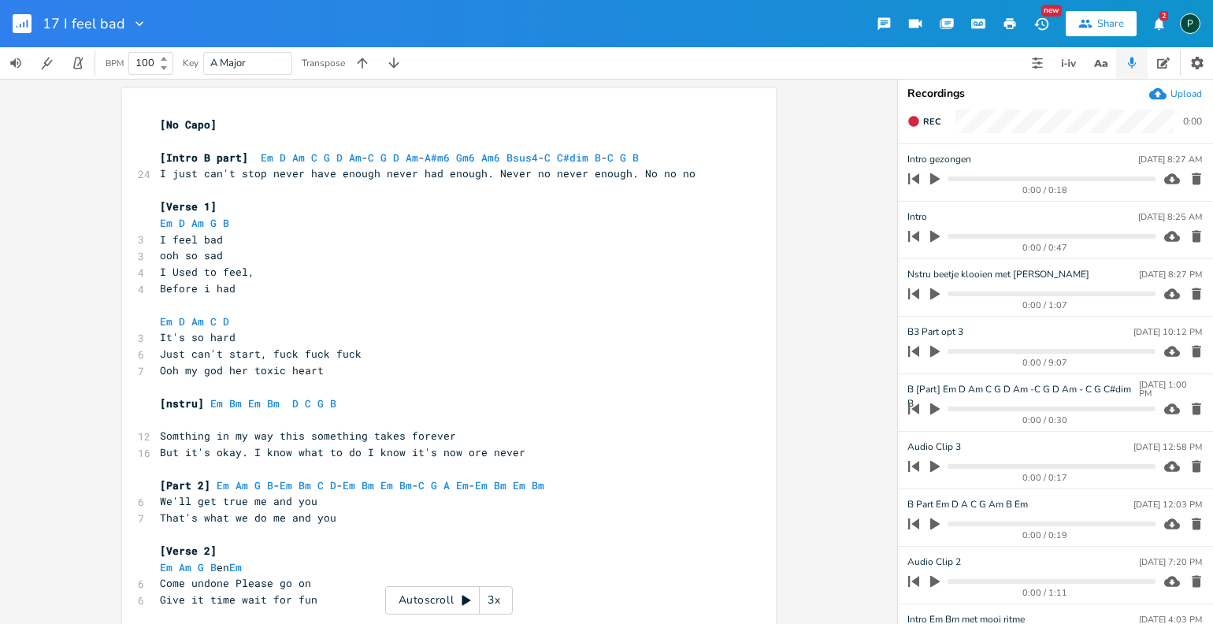
click at [24, 27] on rect "button" at bounding box center [22, 23] width 19 height 19
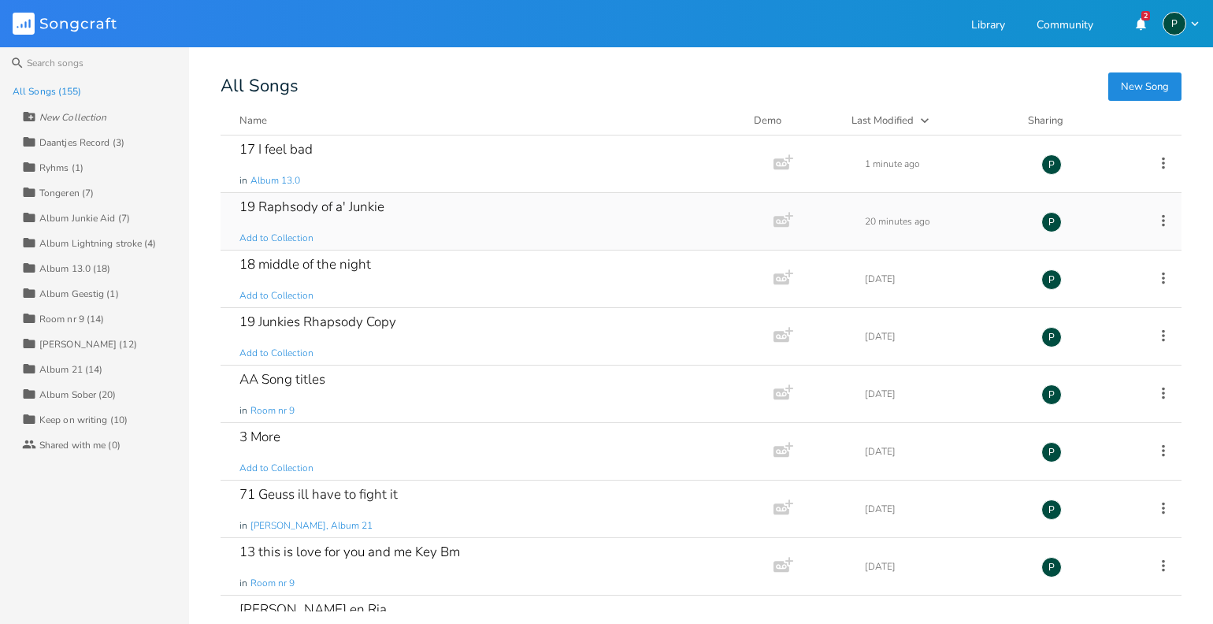
click at [297, 202] on div "19 Raphsody of a' Junkie" at bounding box center [311, 206] width 145 height 13
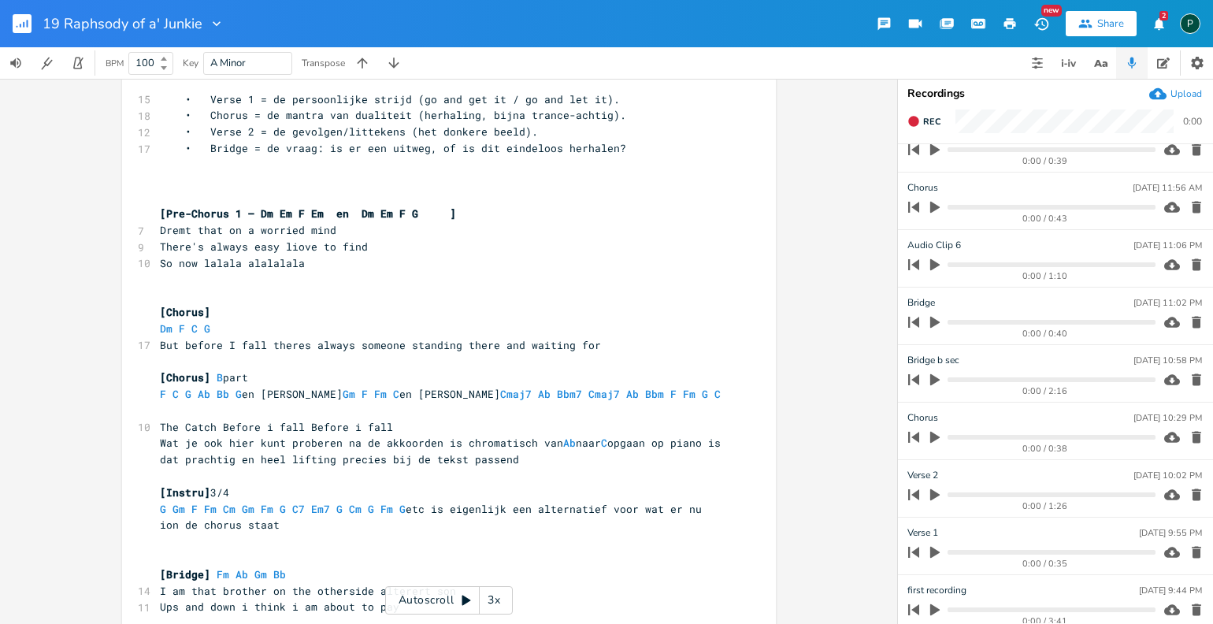
scroll to position [3252, 0]
click at [999, 374] on div "0:00 / 2:16" at bounding box center [1028, 375] width 253 height 25
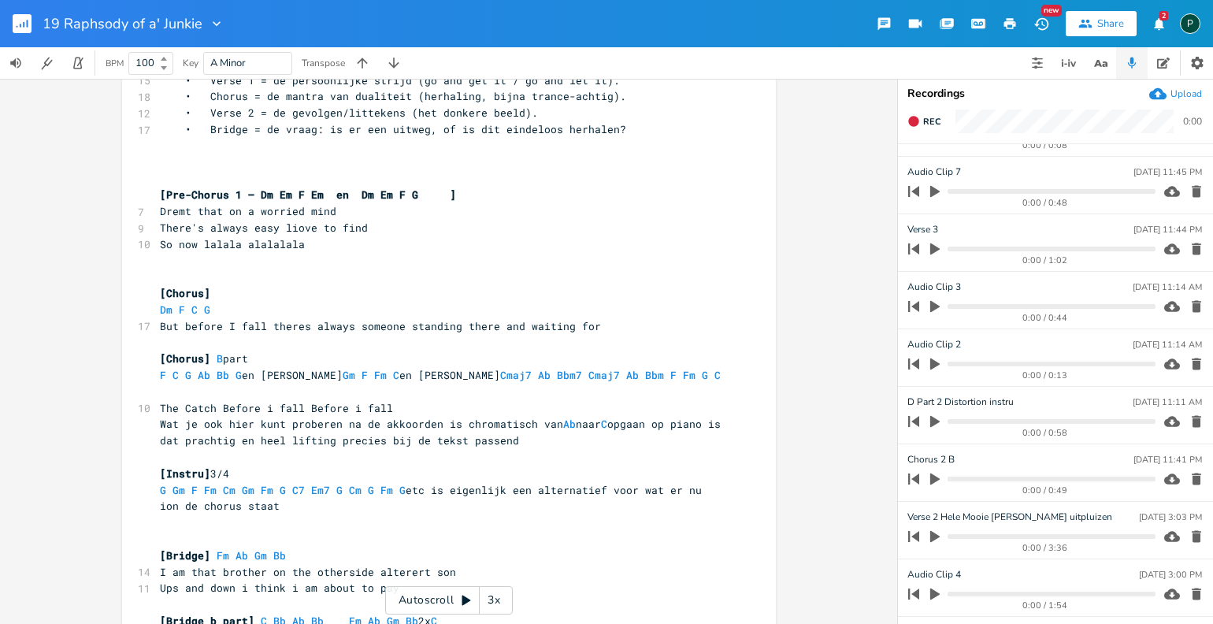
scroll to position [1999, 0]
click at [936, 472] on icon "button" at bounding box center [935, 479] width 14 height 14
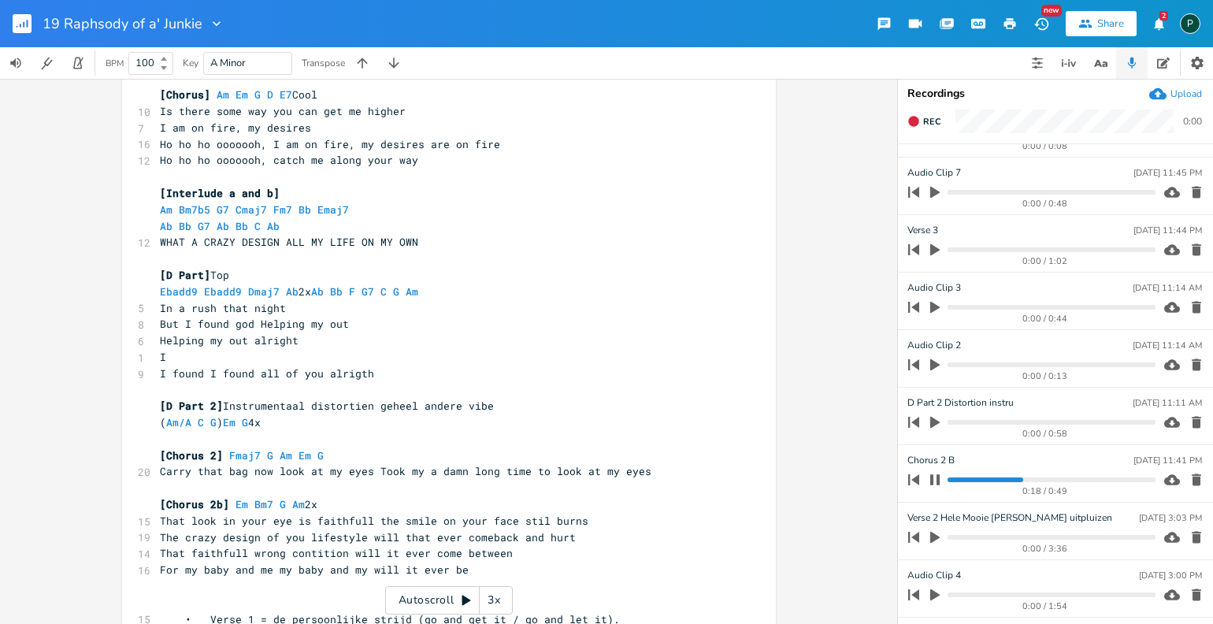
scroll to position [1303, 0]
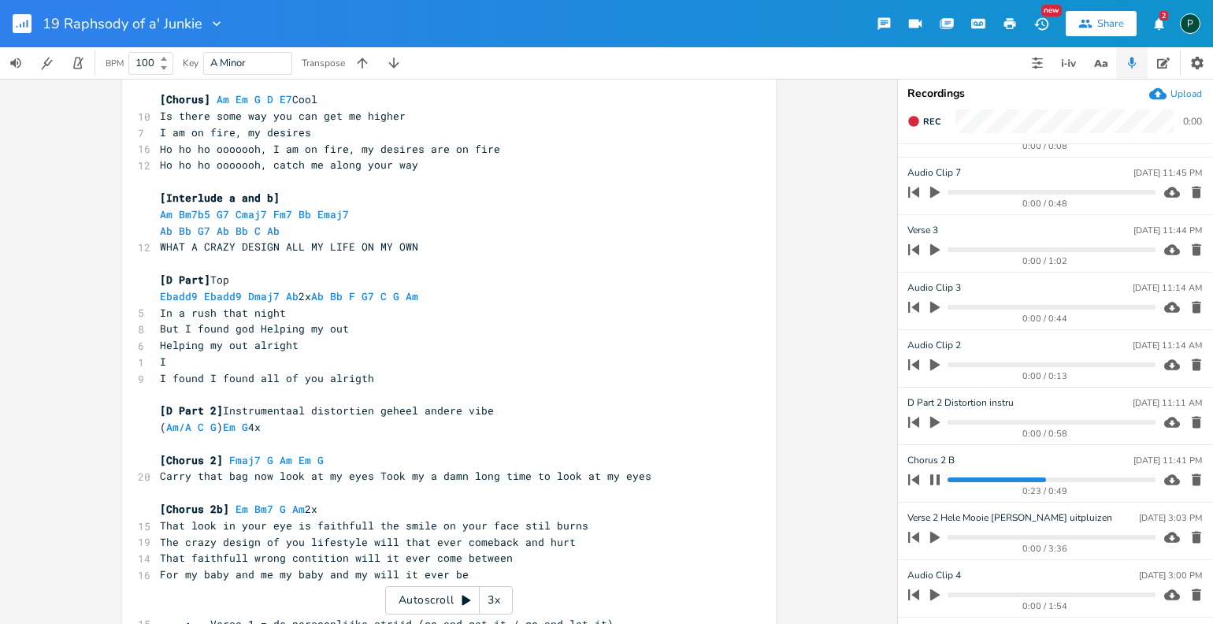
click at [936, 473] on icon "button" at bounding box center [934, 479] width 13 height 13
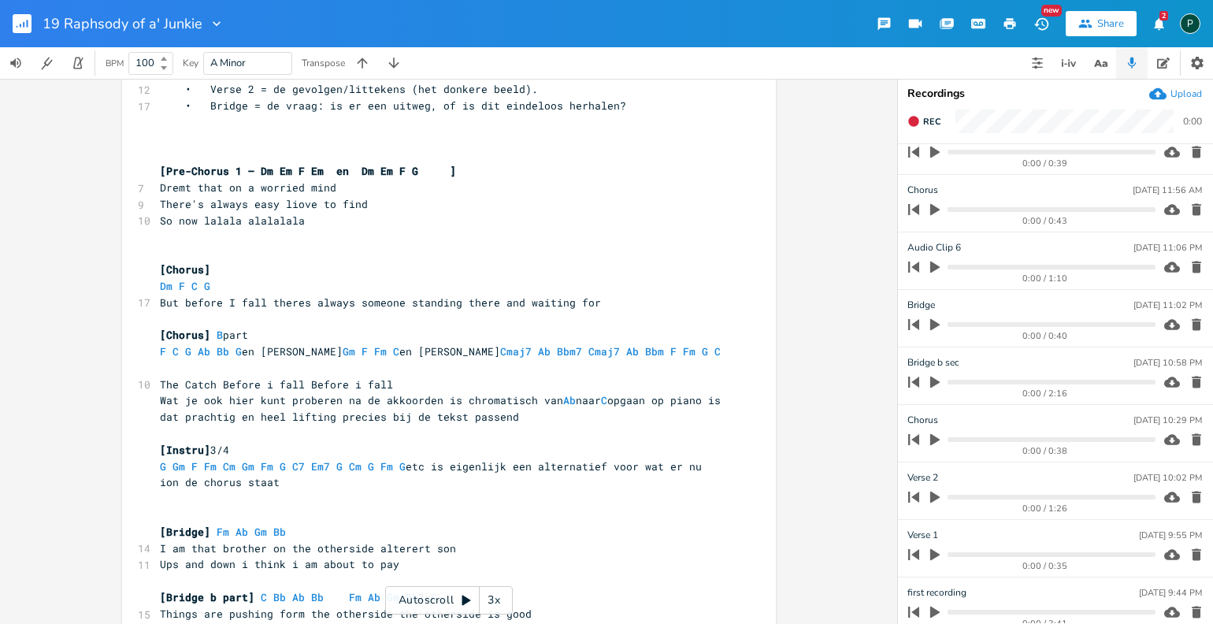
scroll to position [3252, 0]
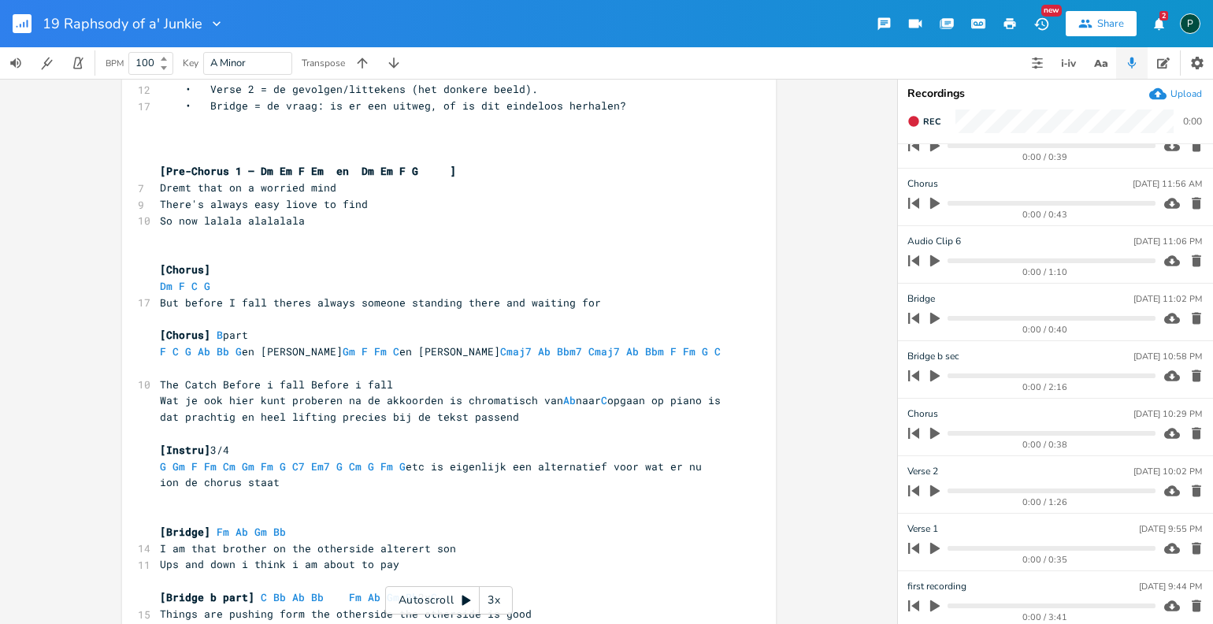
click at [932, 430] on icon "button" at bounding box center [934, 434] width 9 height 12
click at [977, 431] on progress at bounding box center [1050, 433] width 207 height 5
click at [1032, 431] on progress at bounding box center [1050, 433] width 207 height 5
click at [1064, 431] on progress at bounding box center [1050, 433] width 207 height 5
click at [1041, 431] on progress at bounding box center [1050, 433] width 207 height 5
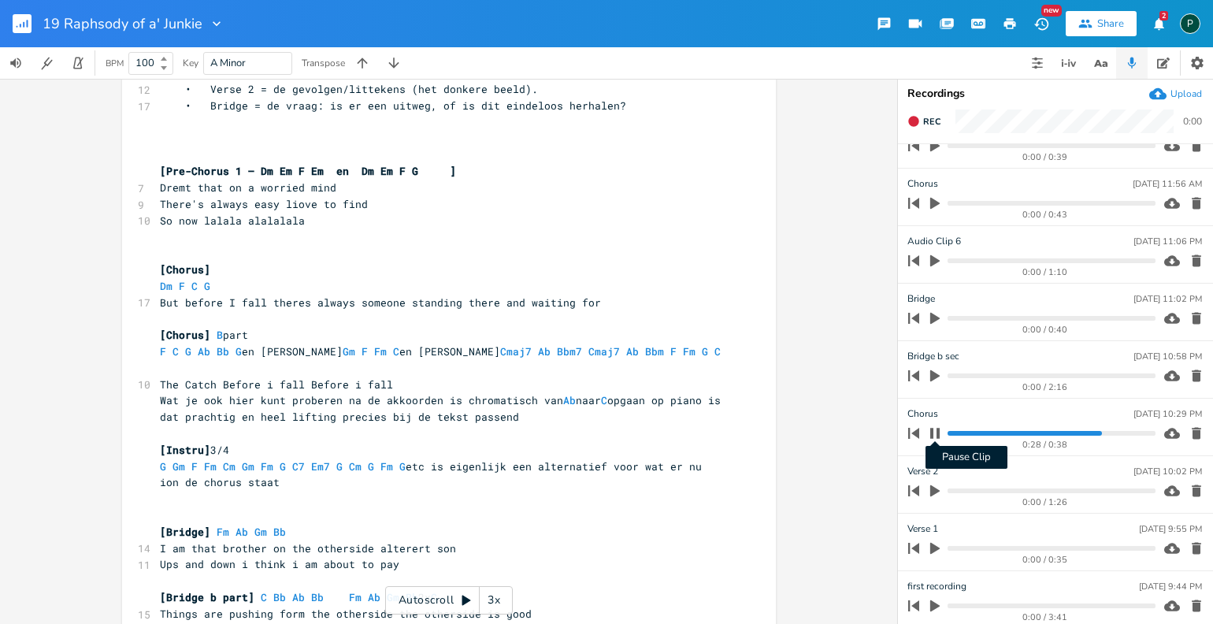
click at [937, 428] on icon "button" at bounding box center [934, 433] width 9 height 10
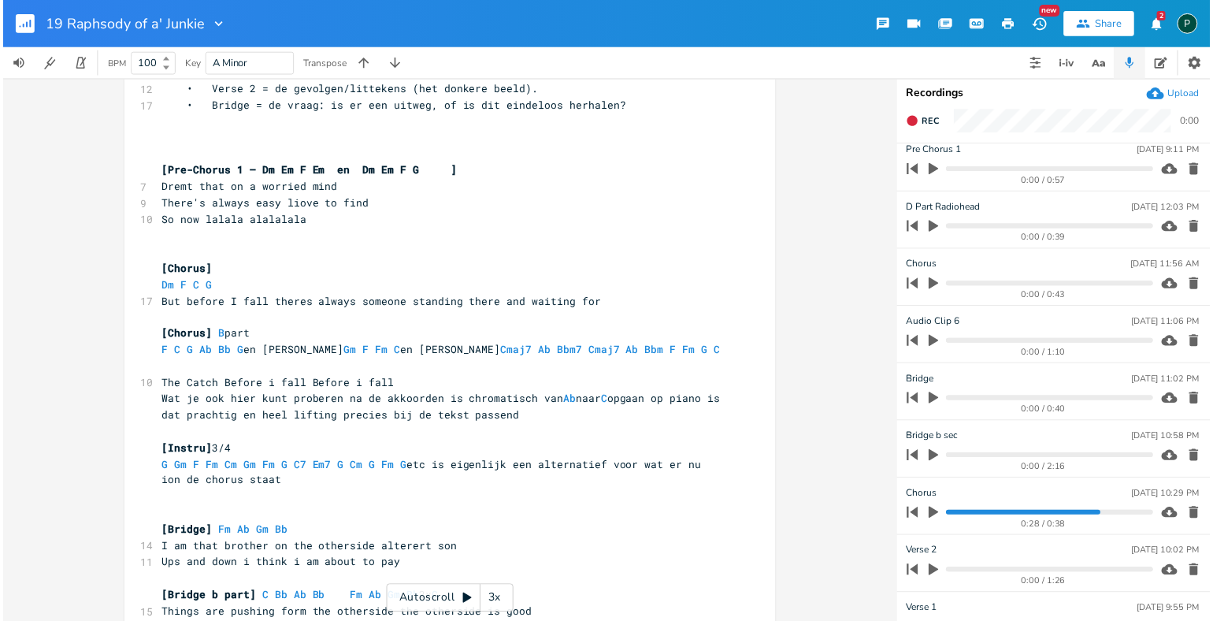
scroll to position [3166, 0]
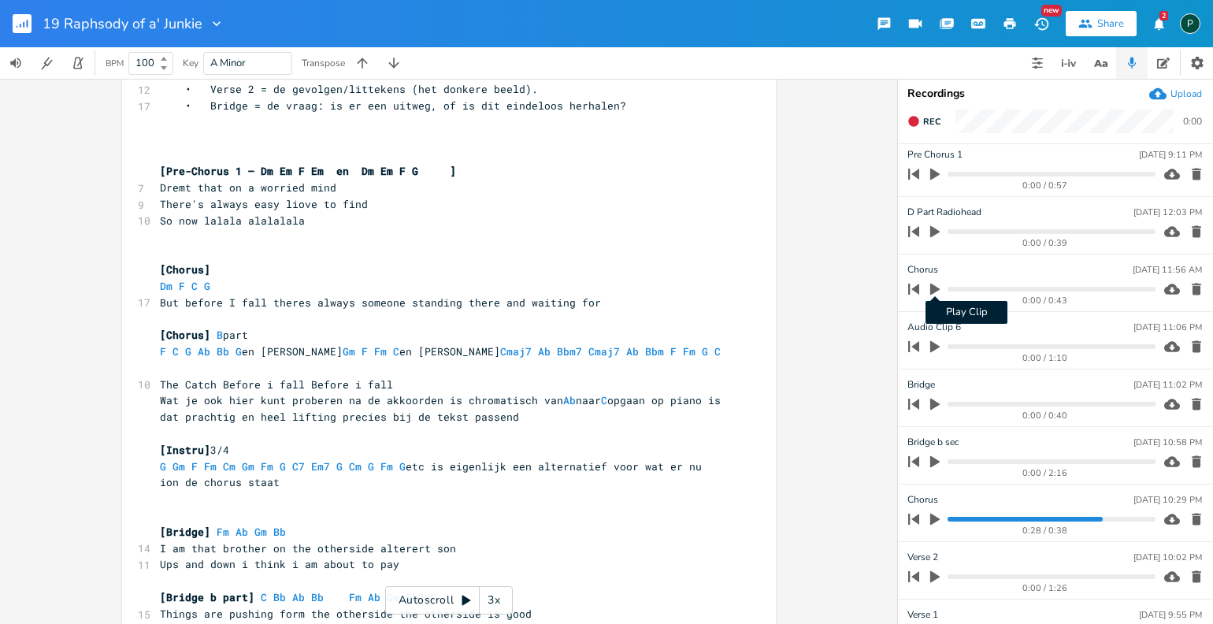
click at [932, 284] on icon "button" at bounding box center [934, 289] width 9 height 12
click at [1005, 287] on progress at bounding box center [1050, 289] width 207 height 5
click at [1043, 287] on progress at bounding box center [1050, 289] width 207 height 5
click at [1024, 287] on progress at bounding box center [1050, 289] width 207 height 5
click at [1015, 287] on progress at bounding box center [1050, 289] width 207 height 5
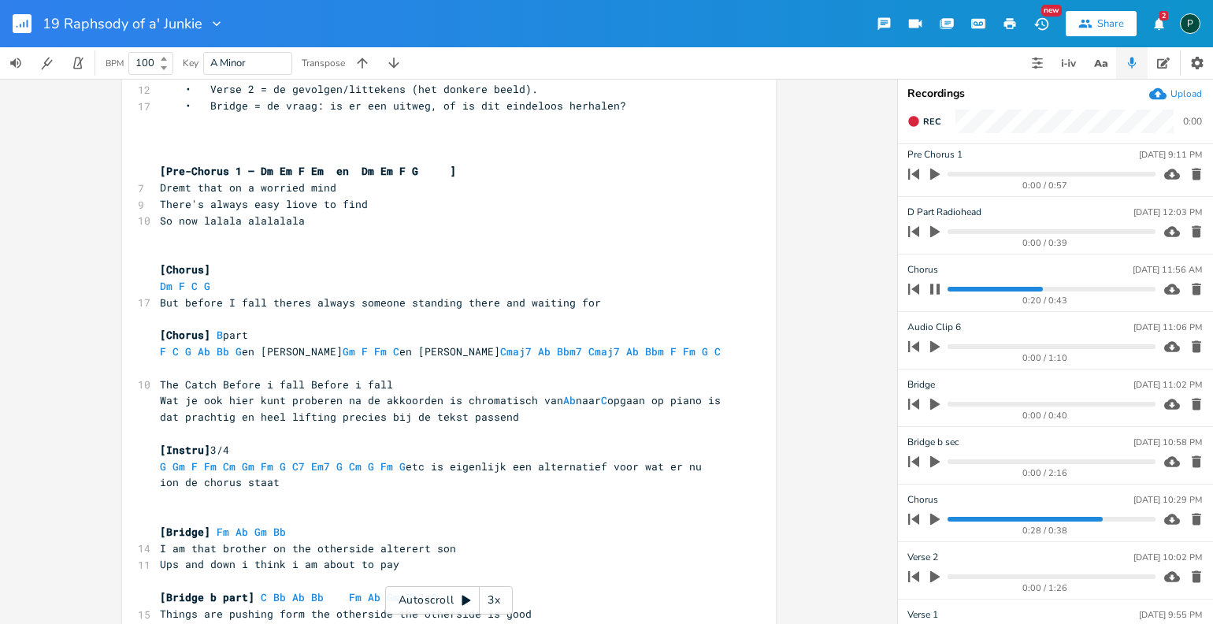
click at [937, 266] on div "Chorus Sep 13, 11:56 AM" at bounding box center [1054, 269] width 295 height 14
type input "Chorus B part"
click at [932, 283] on icon "button" at bounding box center [934, 288] width 9 height 10
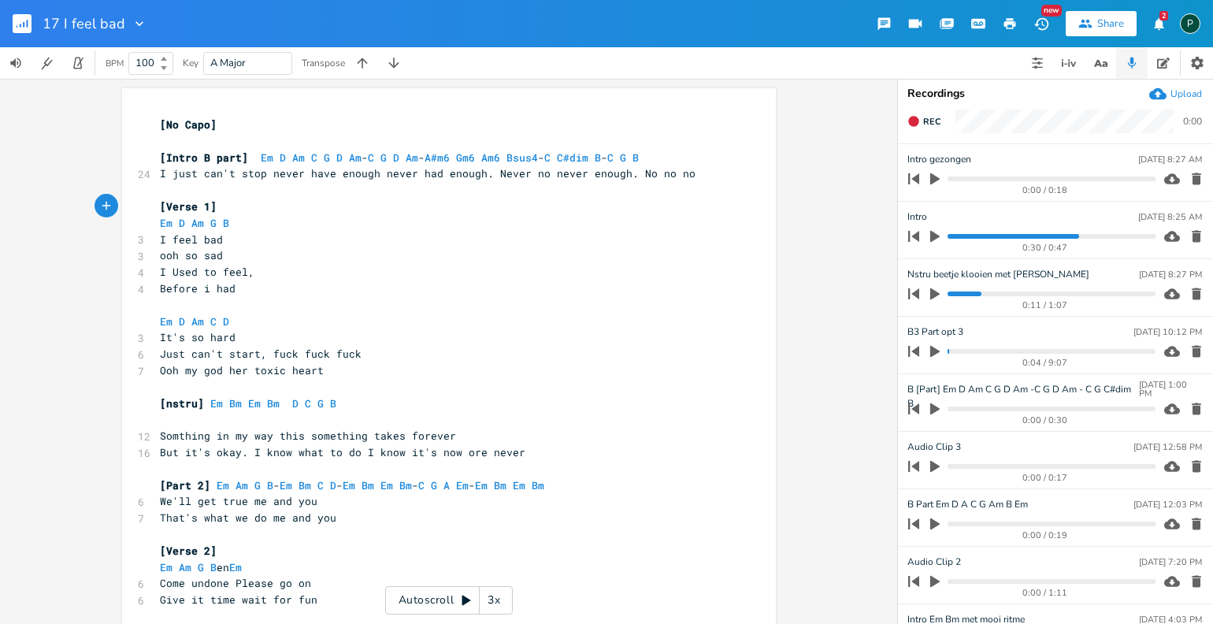
scroll to position [0, 33]
